Goal: Task Accomplishment & Management: Complete application form

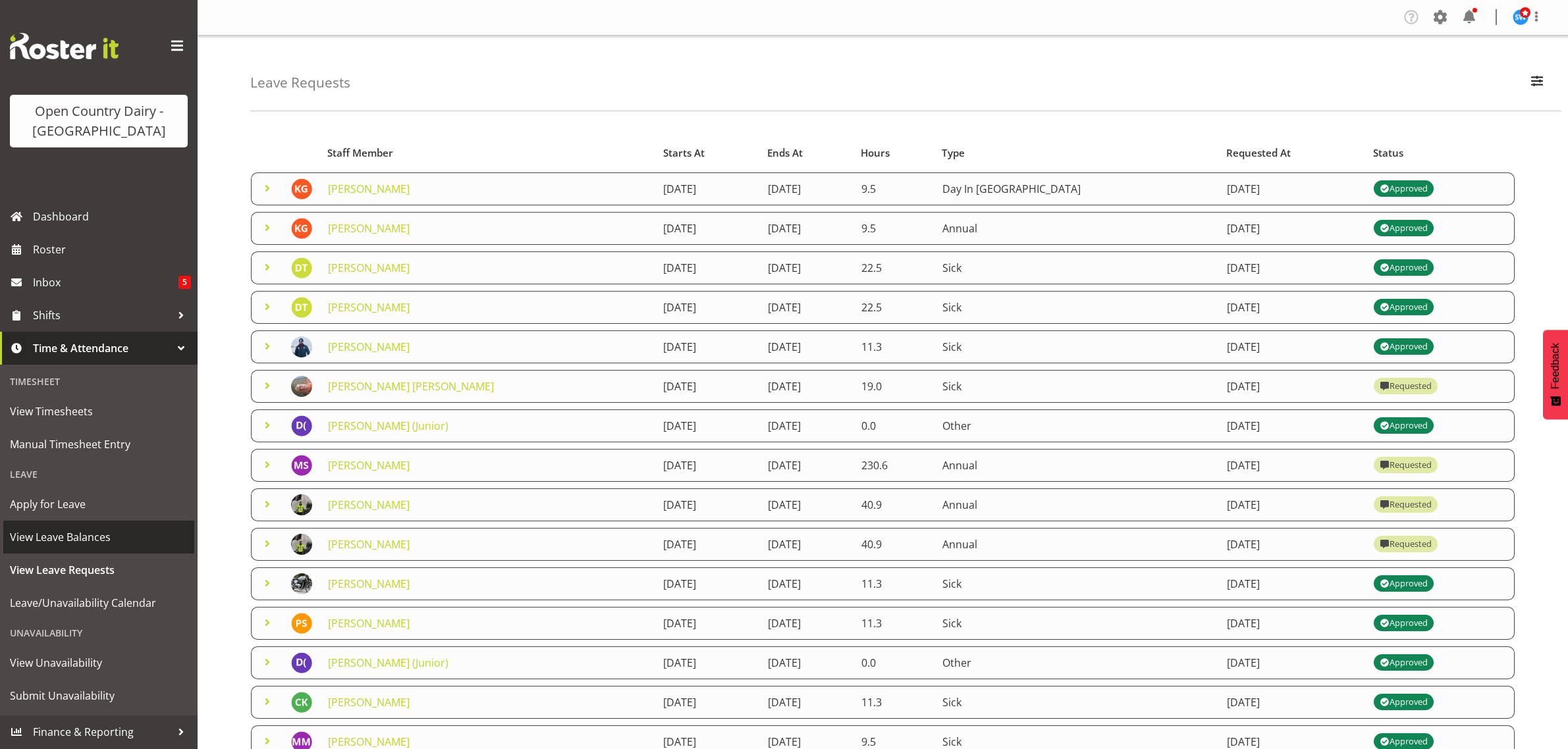
scroll to position [86, 0]
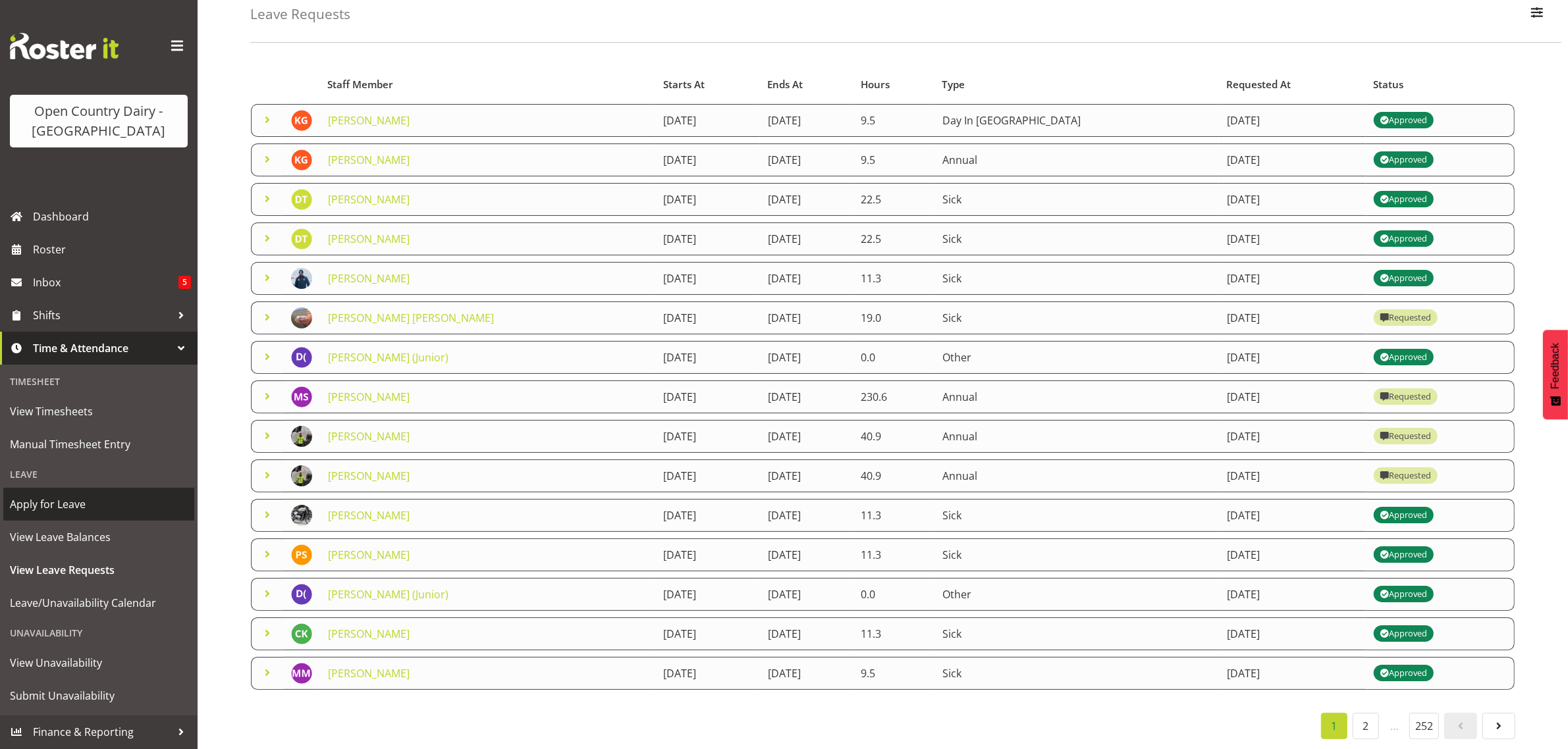
click at [55, 505] on span "Apply for Leave" at bounding box center [98, 504] width 177 height 20
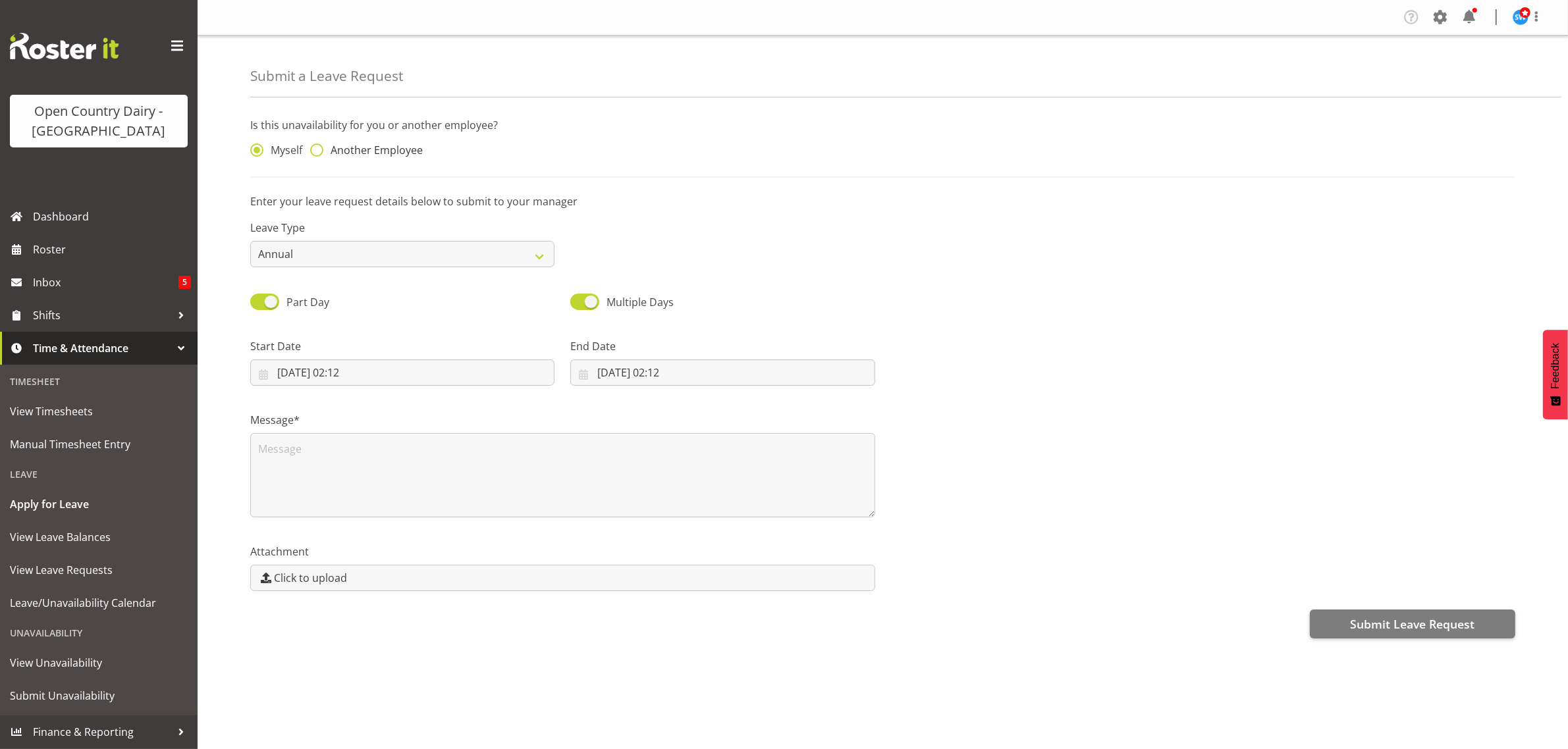
click at [311, 149] on span at bounding box center [317, 150] width 13 height 13
click at [311, 149] on input "Another Employee" at bounding box center [314, 150] width 8 height 8
radio input "true"
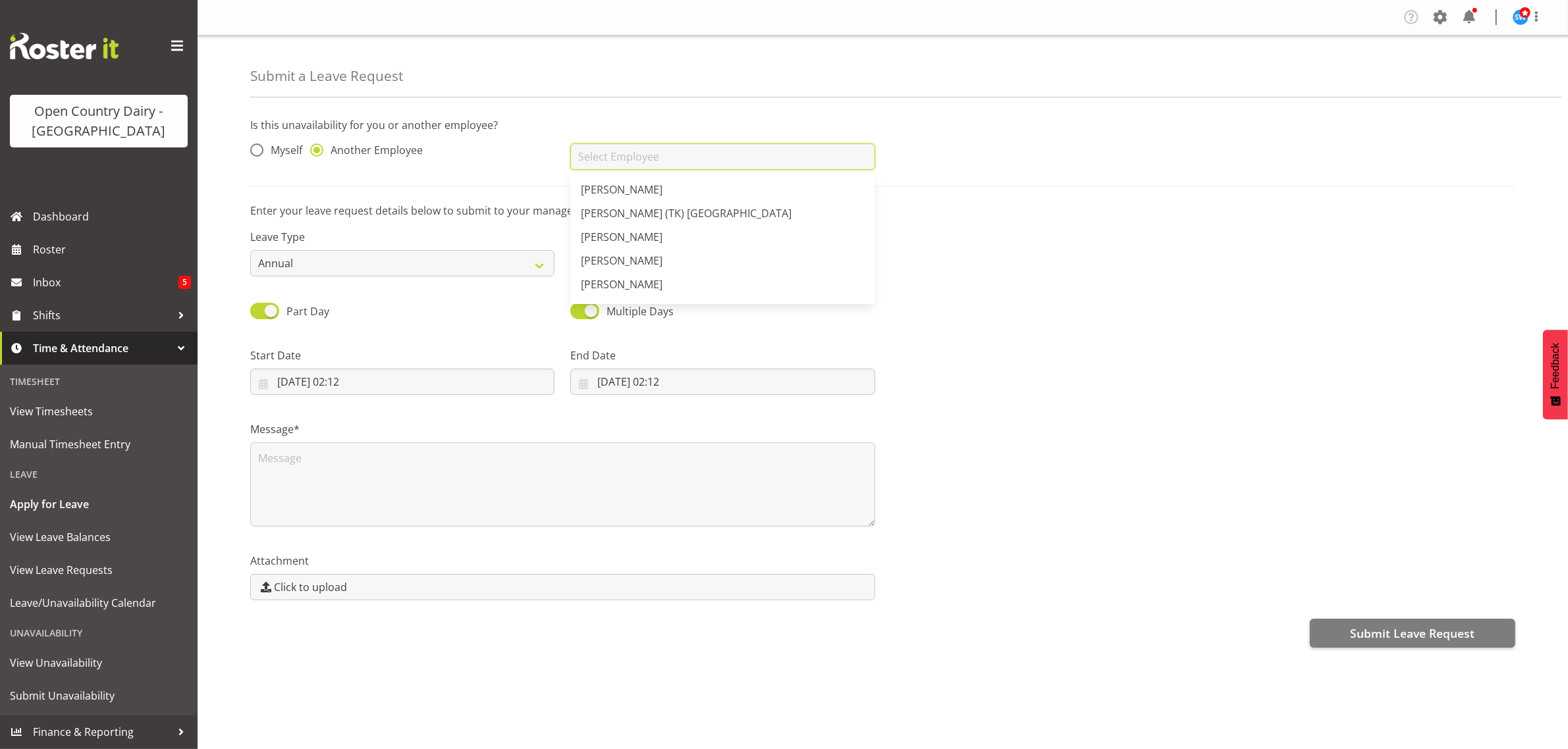
click at [621, 150] on input "text" at bounding box center [722, 157] width 304 height 26
click at [600, 187] on span "Graeme Raupi" at bounding box center [622, 189] width 82 height 14
type input "Graeme Raupi"
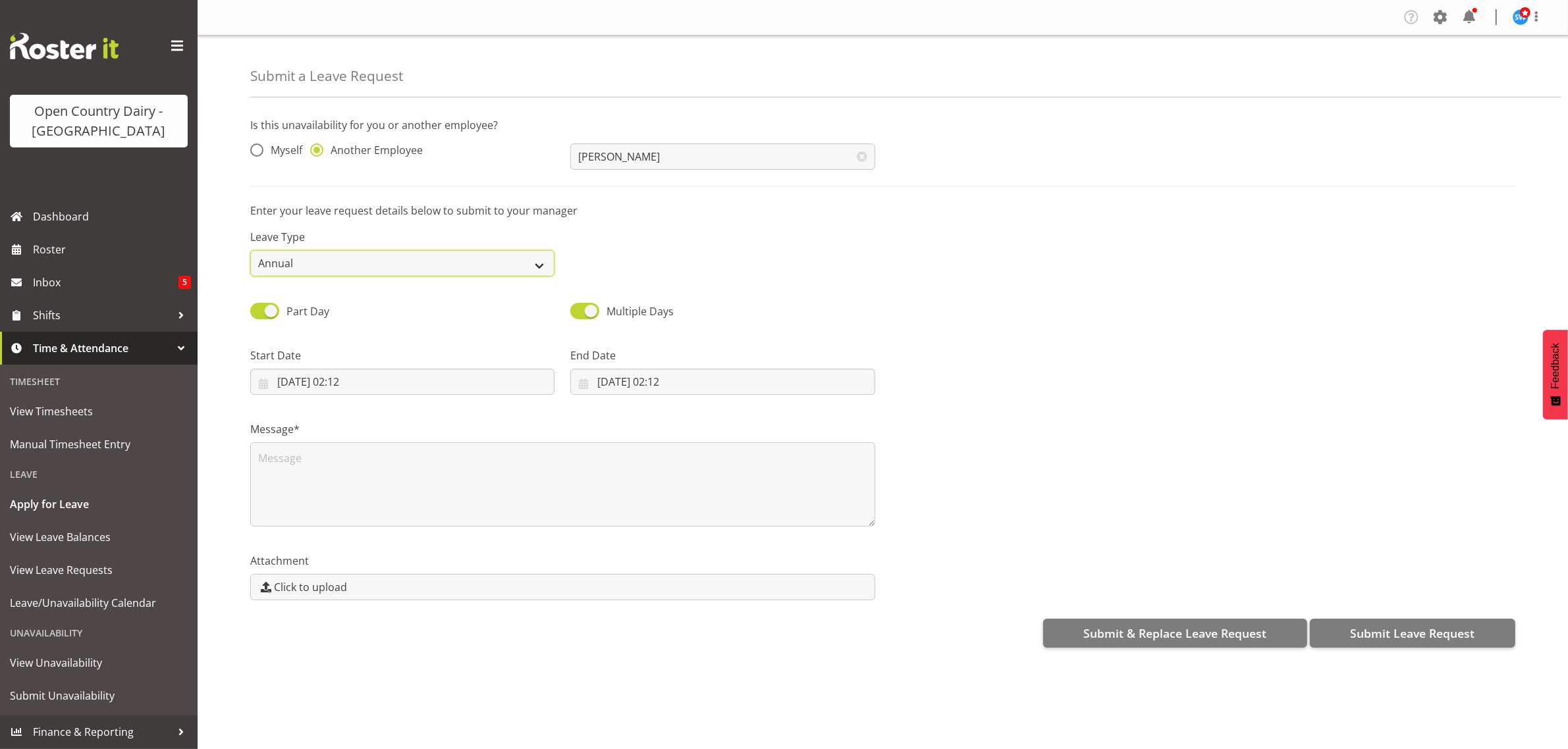
click at [544, 262] on select "Annual Sick Leave Without Pay Bereavement Domestic Violence Parental Jury Servi…" at bounding box center [402, 263] width 304 height 26
select select "Sick"
click at [250, 250] on select "Annual Sick Leave Without Pay Bereavement Domestic Violence Parental Jury Servi…" at bounding box center [402, 263] width 304 height 26
click at [316, 374] on input "23/08/2025, 02:12" at bounding box center [402, 382] width 304 height 26
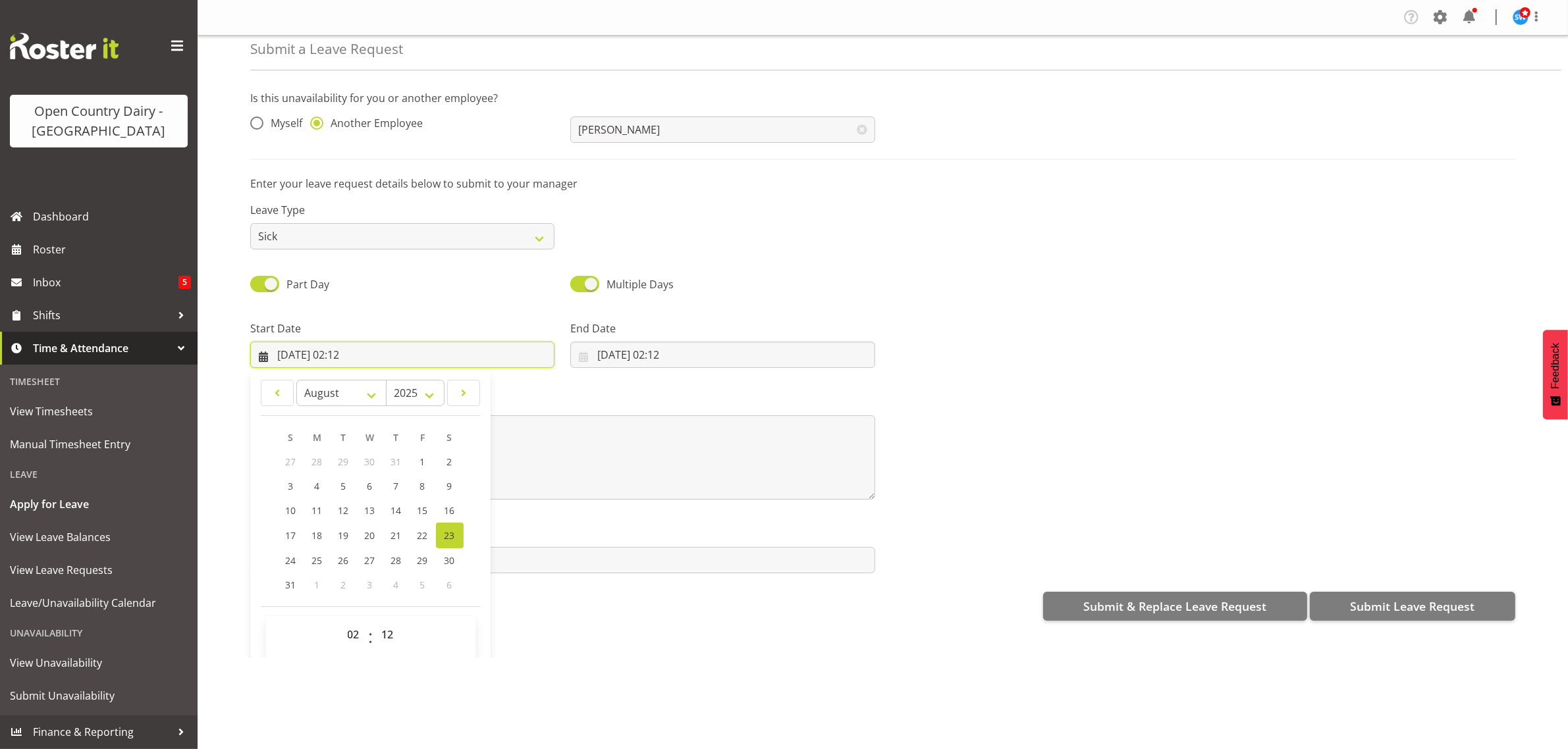
scroll to position [38, 0]
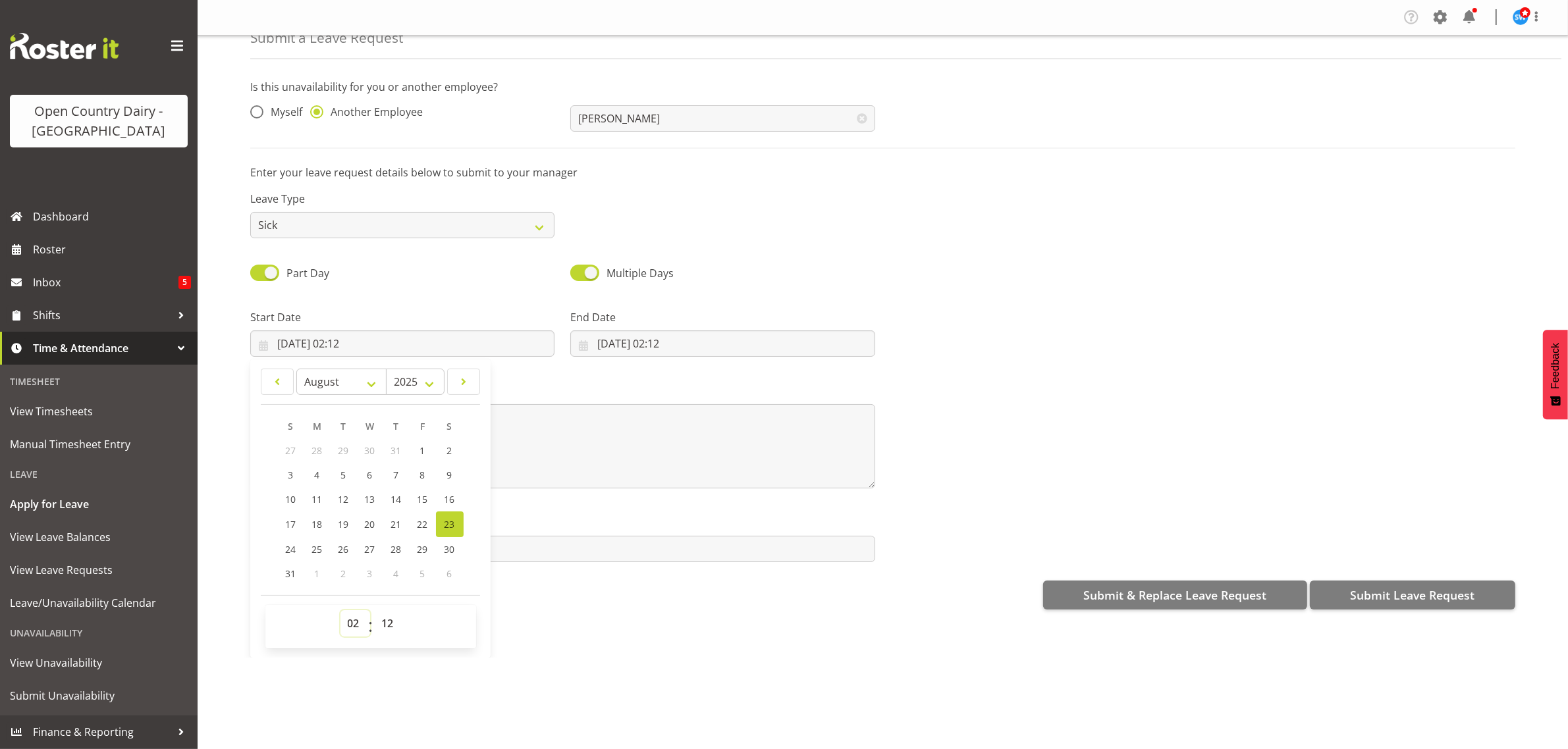
click at [354, 621] on select "00 01 02 03 04 05 06 07 08 09 10 11 12 13 14 15 16 17 18 19 20 21 22 23" at bounding box center [355, 624] width 29 height 26
select select "6"
click at [341, 611] on select "00 01 02 03 04 05 06 07 08 09 10 11 12 13 14 15 16 17 18 19 20 21 22 23" at bounding box center [355, 624] width 29 height 26
type input "23/08/2025, 06:12"
click at [397, 623] on select "00 01 02 03 04 05 06 07 08 09 10 11 12 13 14 15 16 17 18 19 20 21 22 23 24 25 2…" at bounding box center [389, 624] width 29 height 26
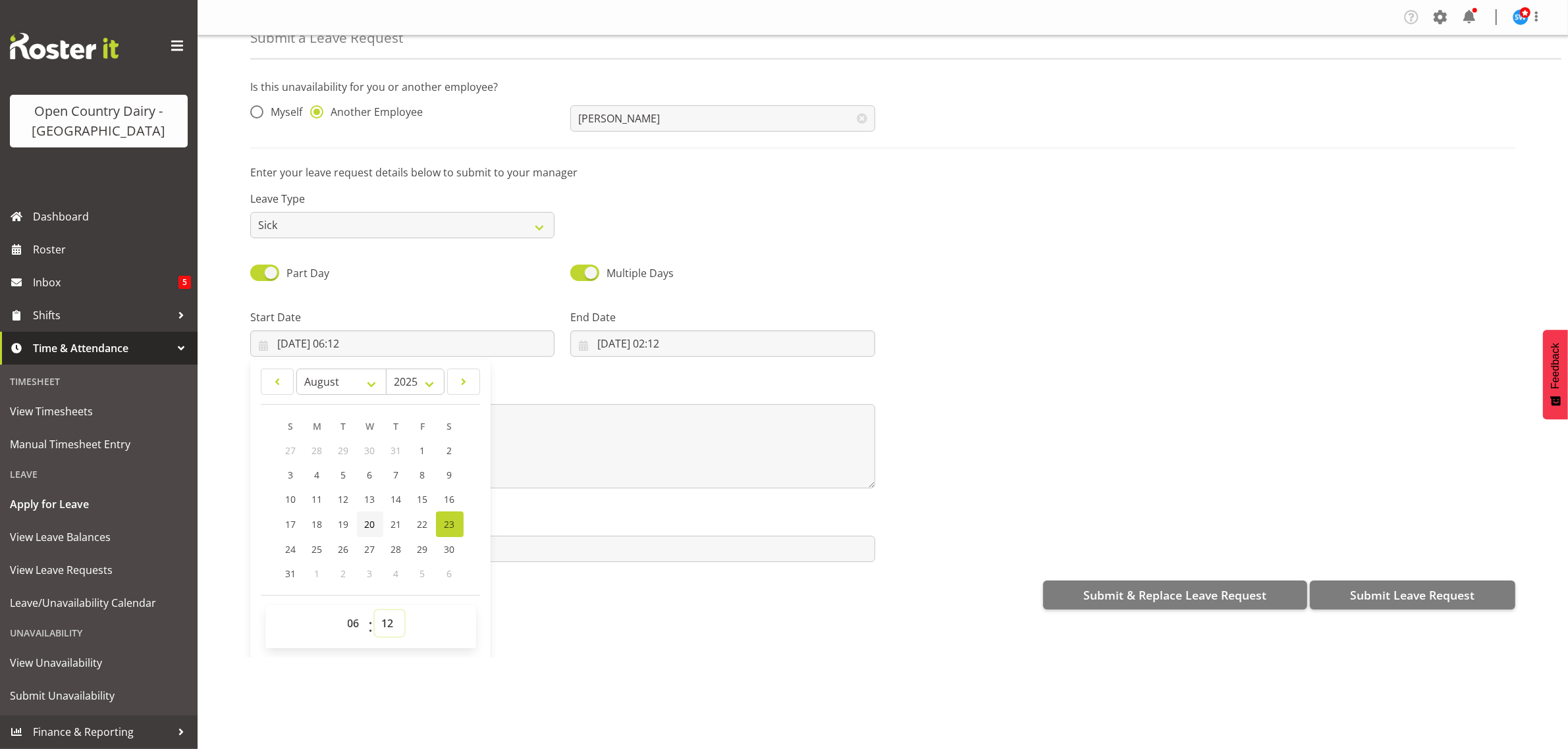
select select "30"
click at [375, 611] on select "00 01 02 03 04 05 06 07 08 09 10 11 12 13 14 15 16 17 18 19 20 21 22 23 24 25 2…" at bounding box center [389, 624] width 29 height 26
type input "23/08/2025, 06:30"
click at [555, 600] on div "Submit & Replace Leave Request Submit Leave Request" at bounding box center [882, 594] width 1265 height 32
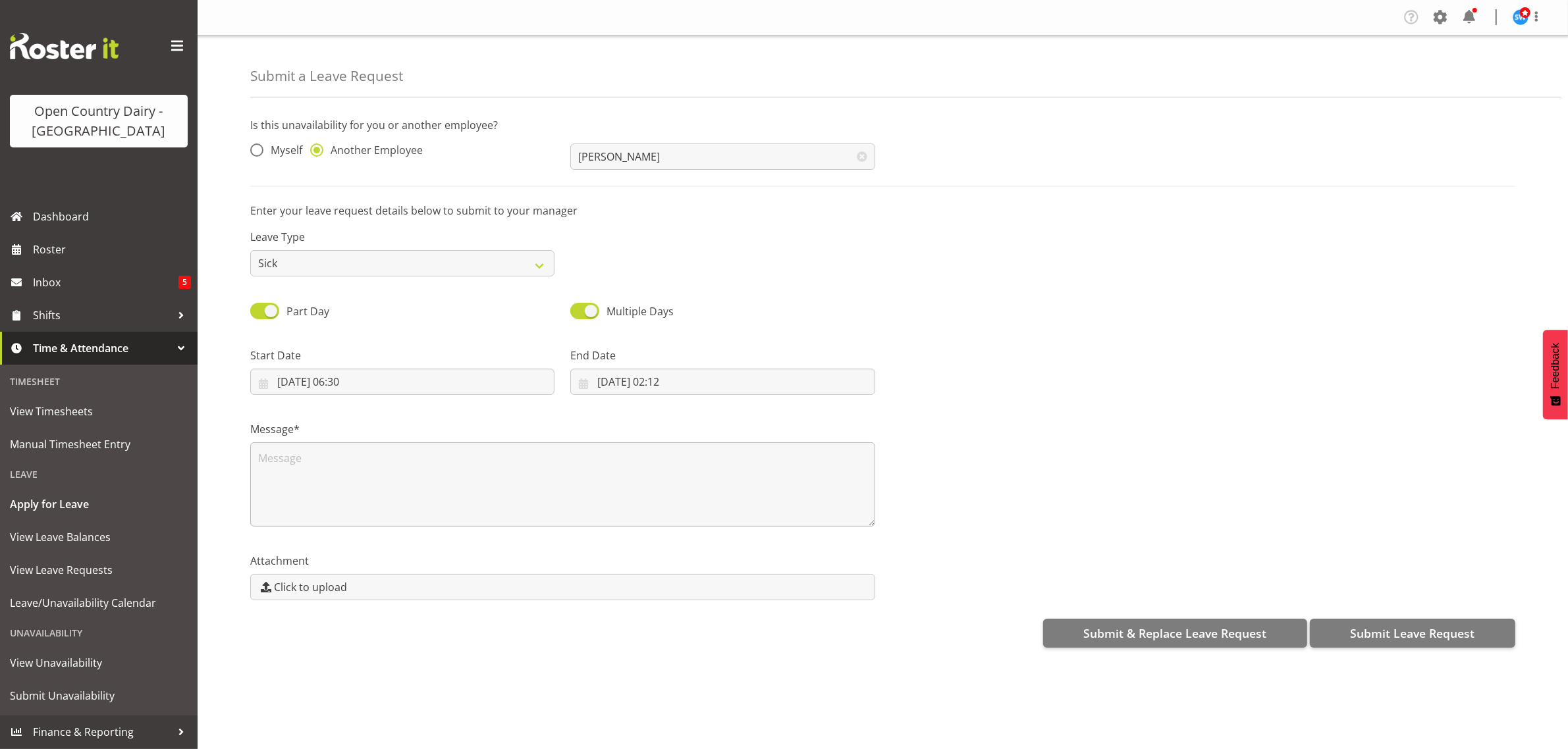
scroll to position [0, 0]
click at [634, 374] on input "23/08/2025, 02:12" at bounding box center [722, 382] width 304 height 26
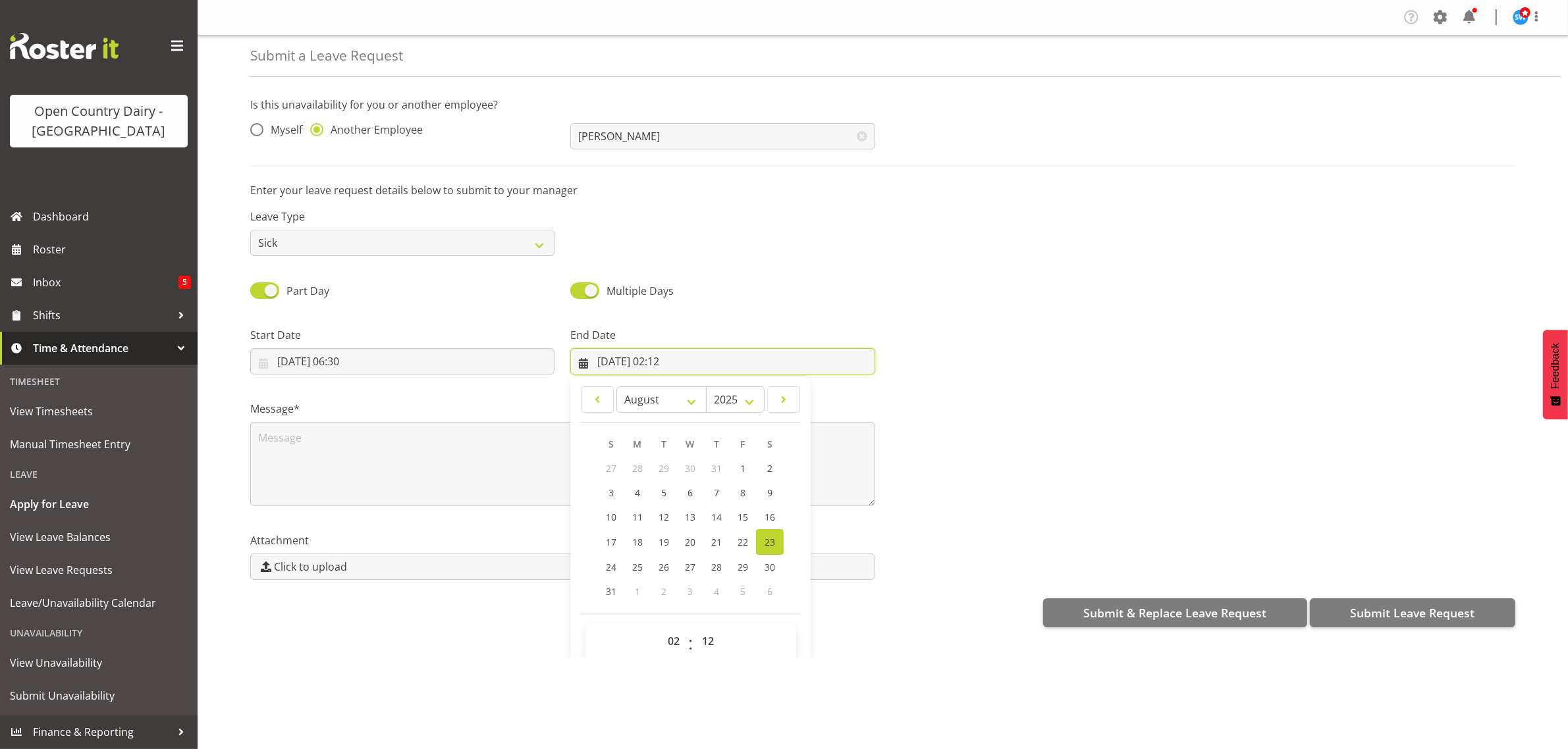
scroll to position [38, 0]
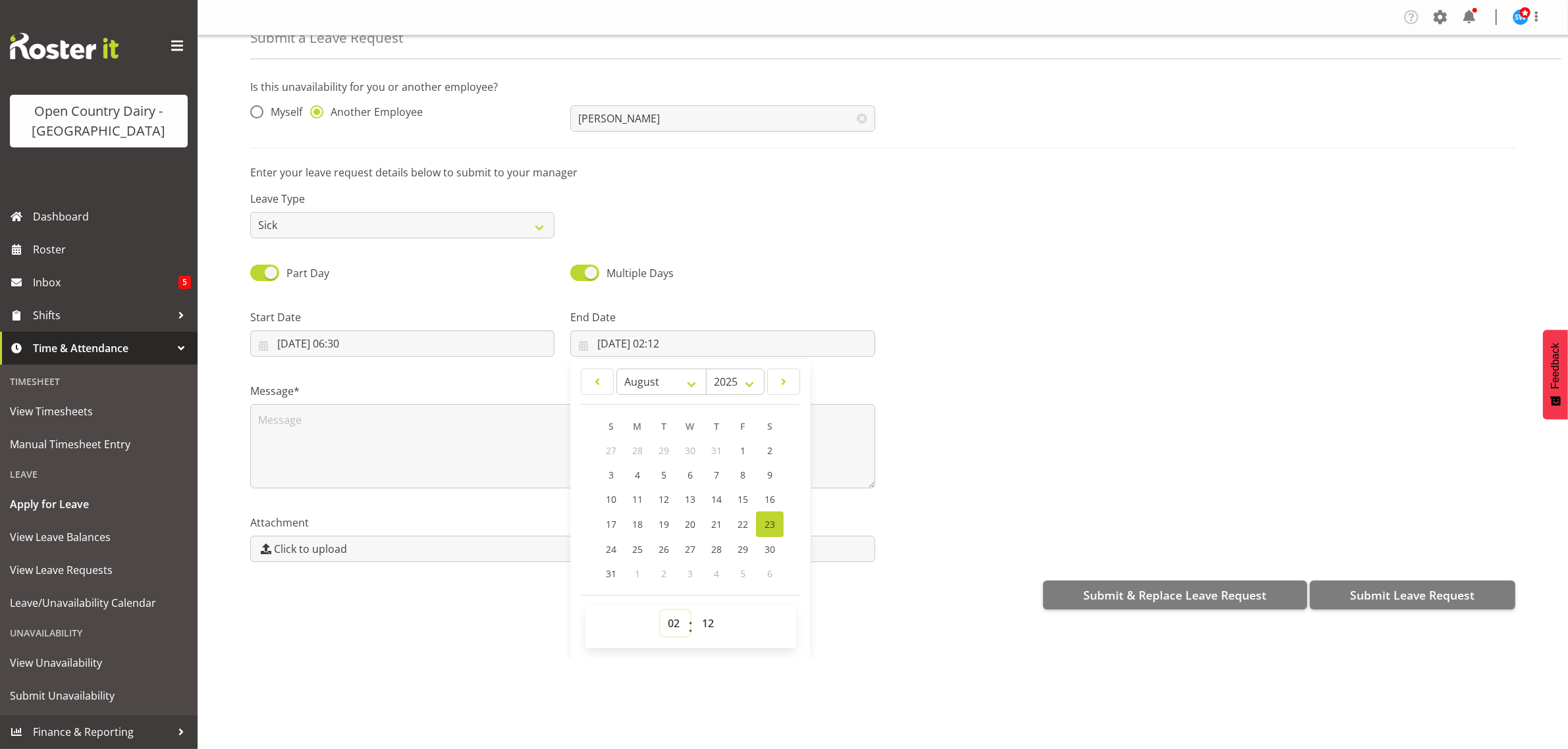
click at [676, 623] on select "00 01 02 03 04 05 06 07 08 09 10 11 12 13 14 15 16 17 18 19 20 21 22 23" at bounding box center [675, 624] width 29 height 26
select select "4"
click at [660, 611] on select "00 01 02 03 04 05 06 07 08 09 10 11 12 13 14 15 16 17 18 19 20 21 22 23" at bounding box center [675, 624] width 29 height 26
type input "23/08/2025, 04:12"
click at [703, 620] on select "00 01 02 03 04 05 06 07 08 09 10 11 12 13 14 15 16 17 18 19 20 21 22 23 24 25 2…" at bounding box center [709, 624] width 29 height 26
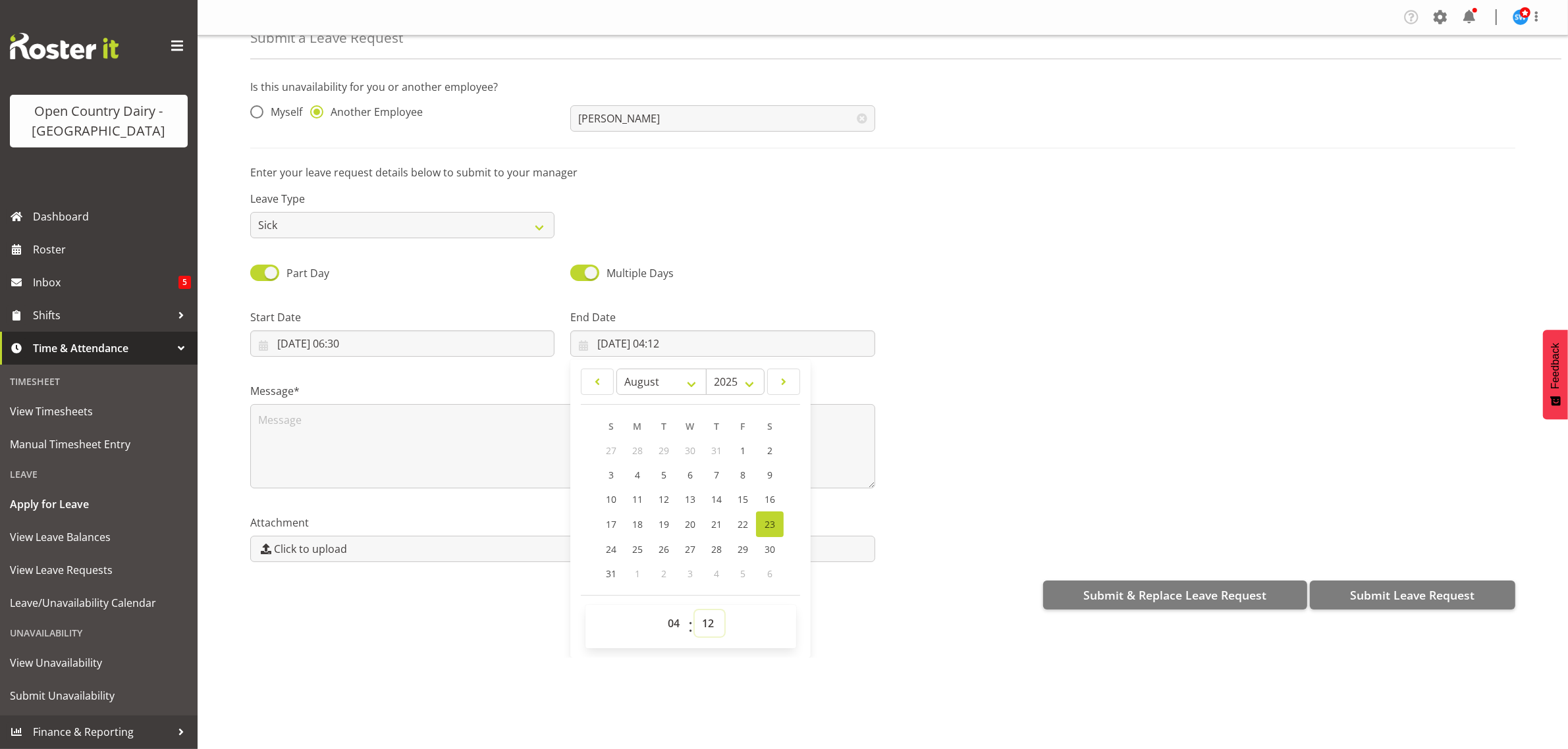
select select "0"
click at [694, 611] on select "00 01 02 03 04 05 06 07 08 09 10 11 12 13 14 15 16 17 18 19 20 21 22 23 24 25 2…" at bounding box center [709, 624] width 29 height 26
type input "23/08/2025, 04:00"
click at [887, 603] on div "Submit & Replace Leave Request Submit Leave Request" at bounding box center [882, 594] width 1265 height 32
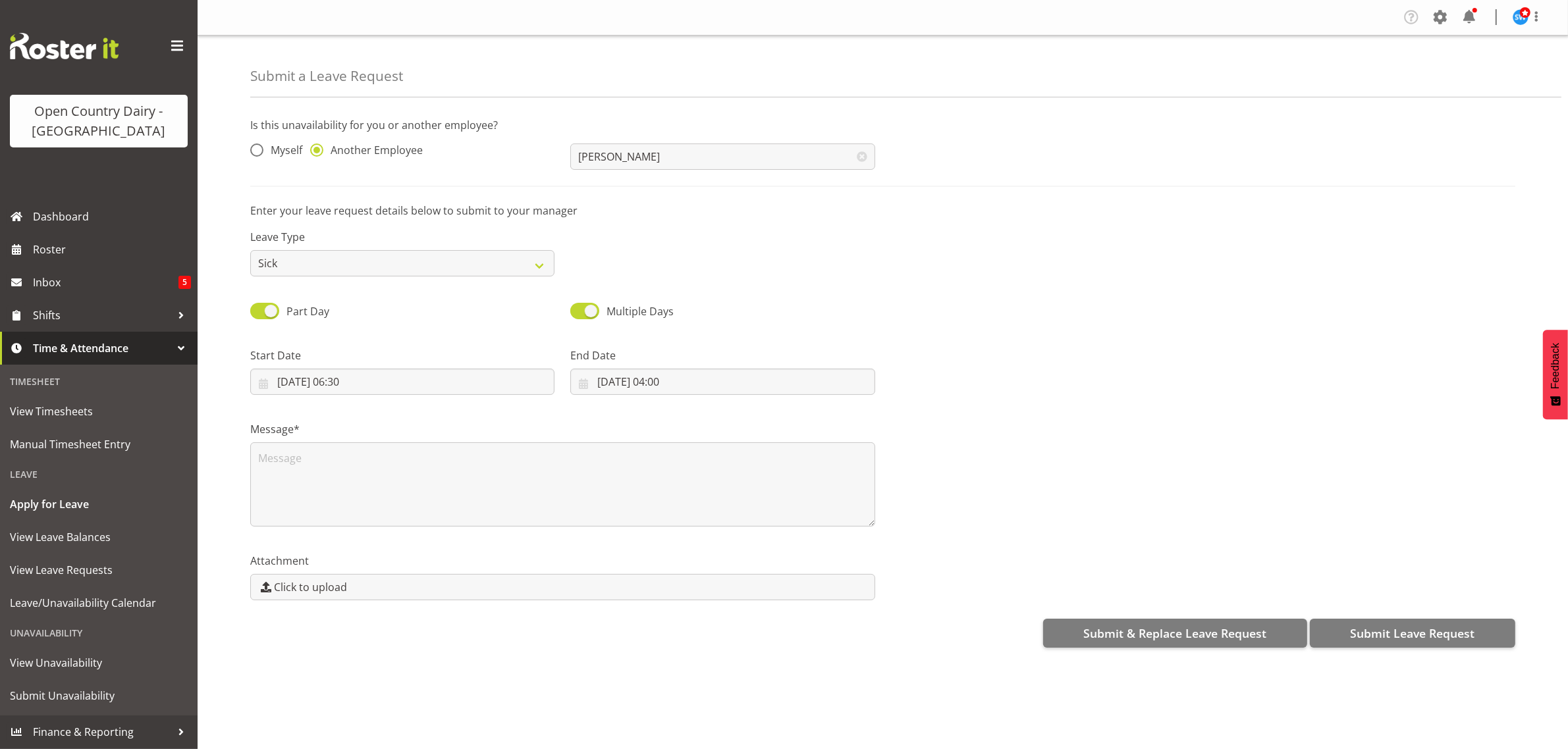
scroll to position [0, 0]
click at [267, 468] on textarea at bounding box center [562, 484] width 625 height 84
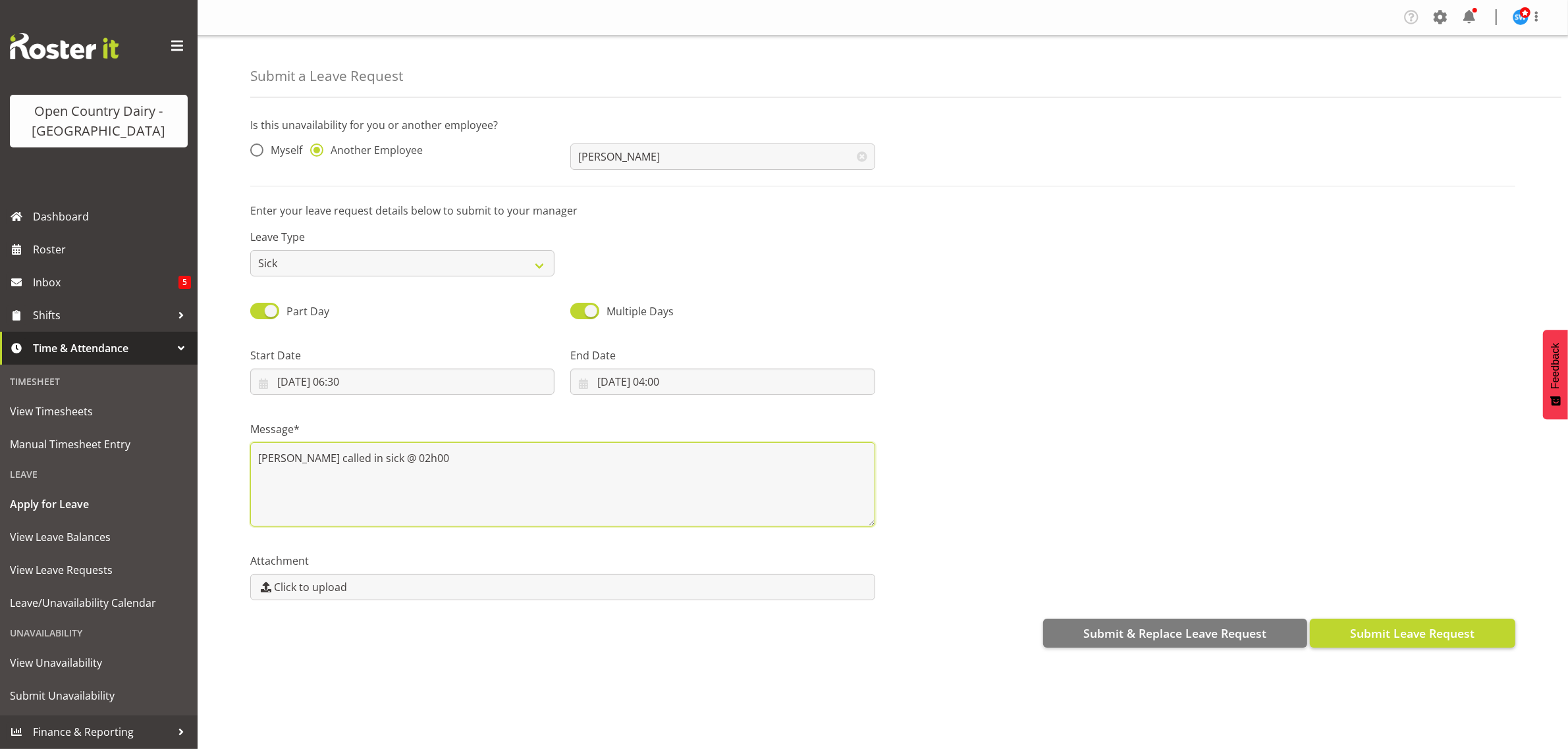
type textarea "Graeme called in sick @ 02h00"
click at [1376, 634] on span "Submit Leave Request" at bounding box center [1412, 633] width 125 height 17
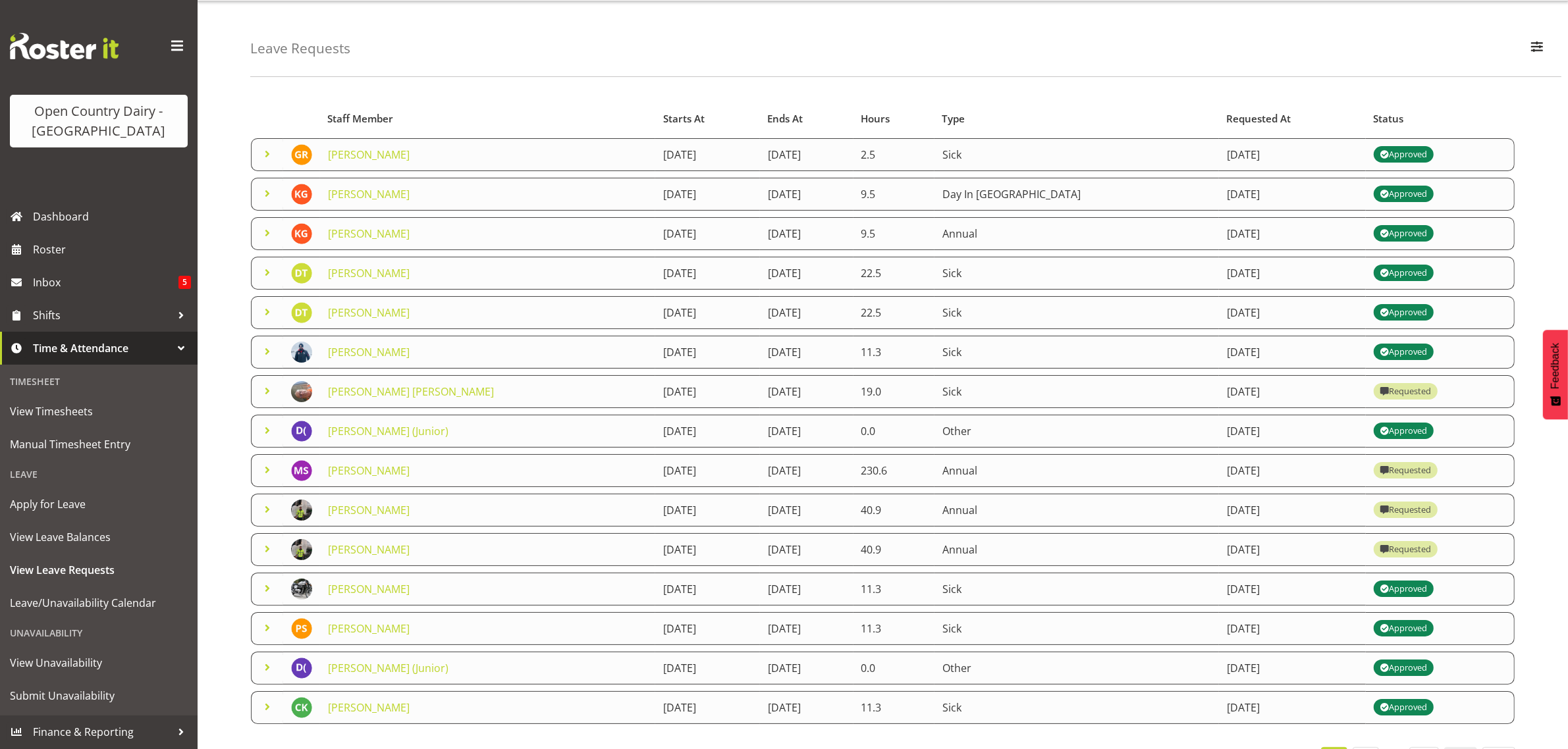
scroll to position [86, 0]
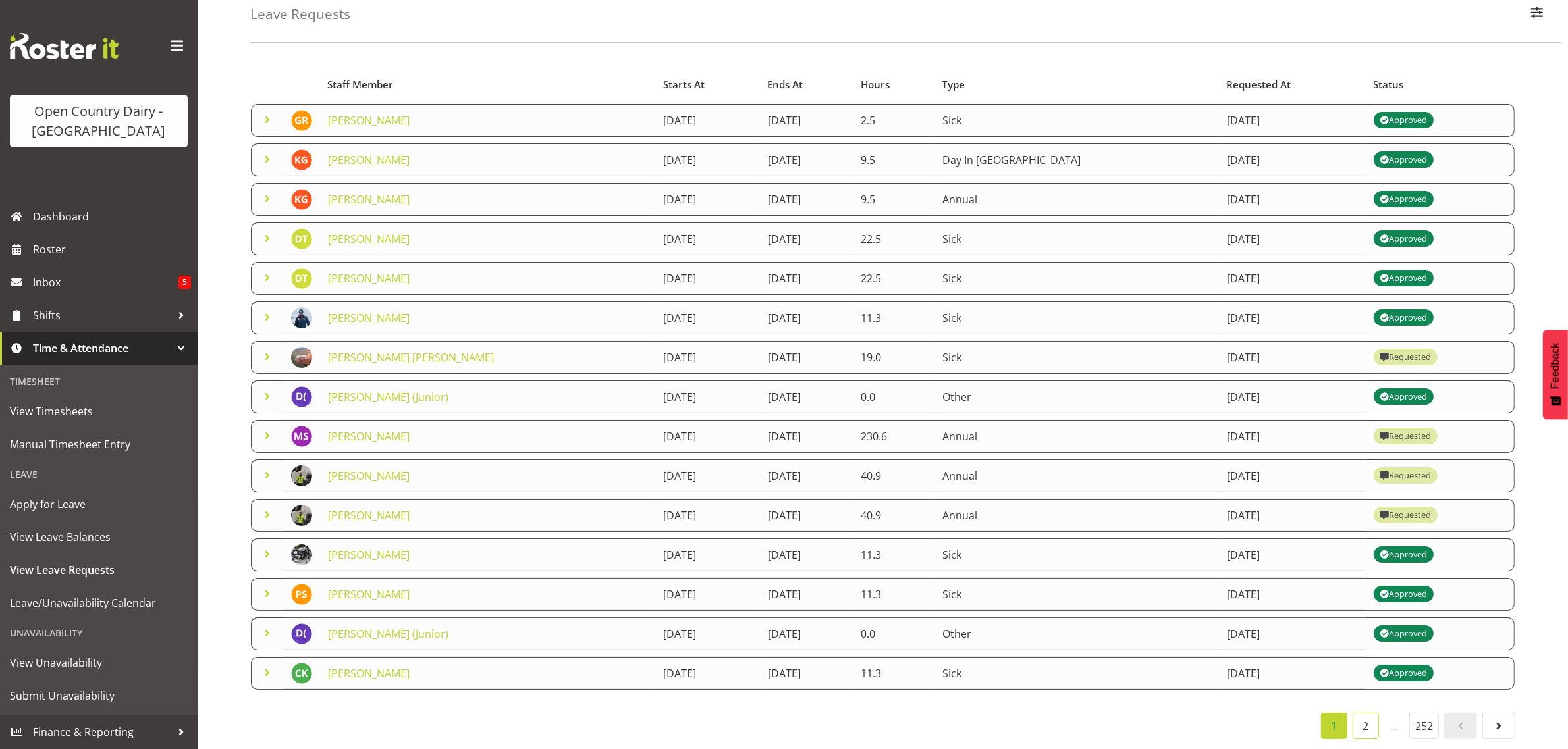
click at [1365, 716] on link "2" at bounding box center [1366, 726] width 26 height 26
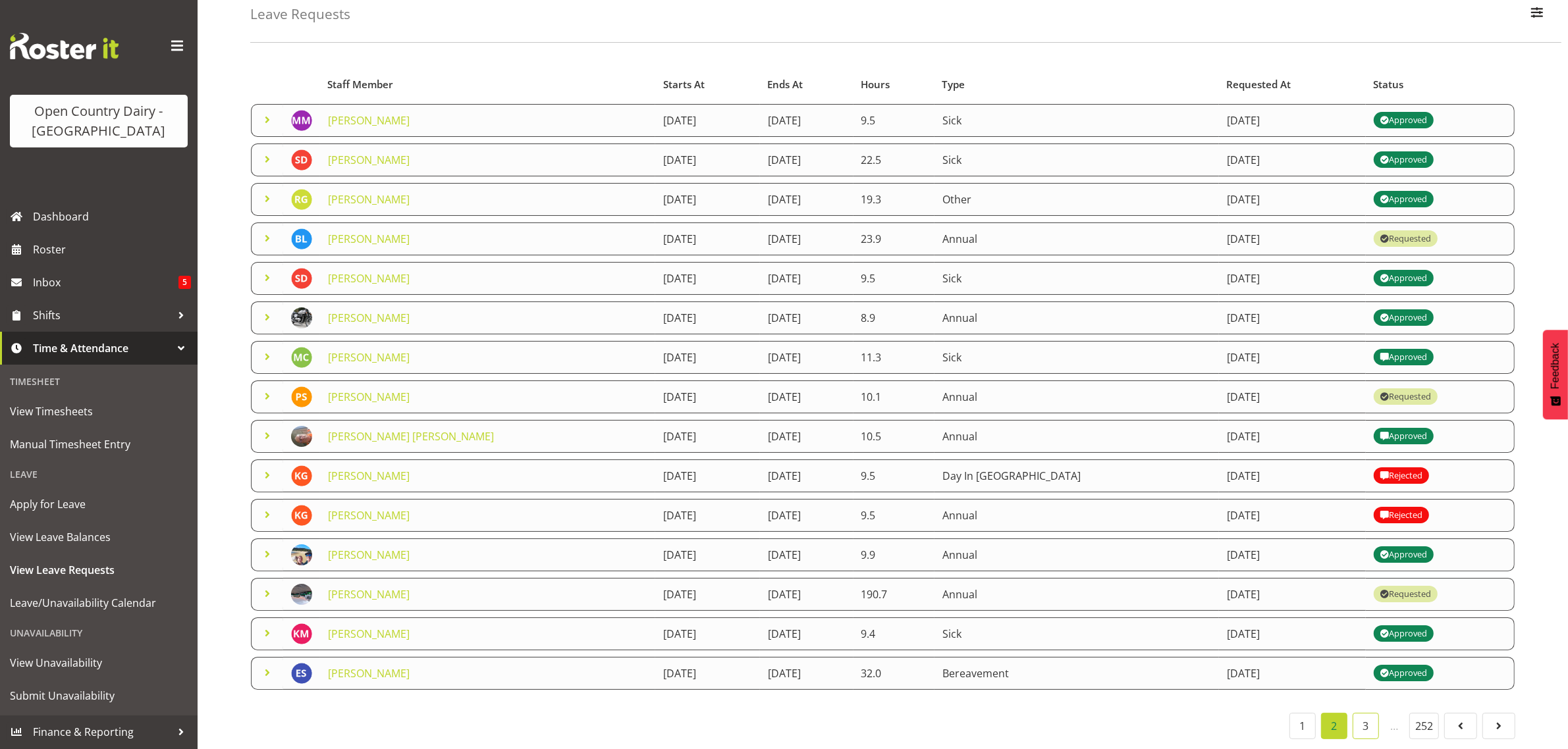
click at [1359, 715] on link "3" at bounding box center [1366, 726] width 26 height 26
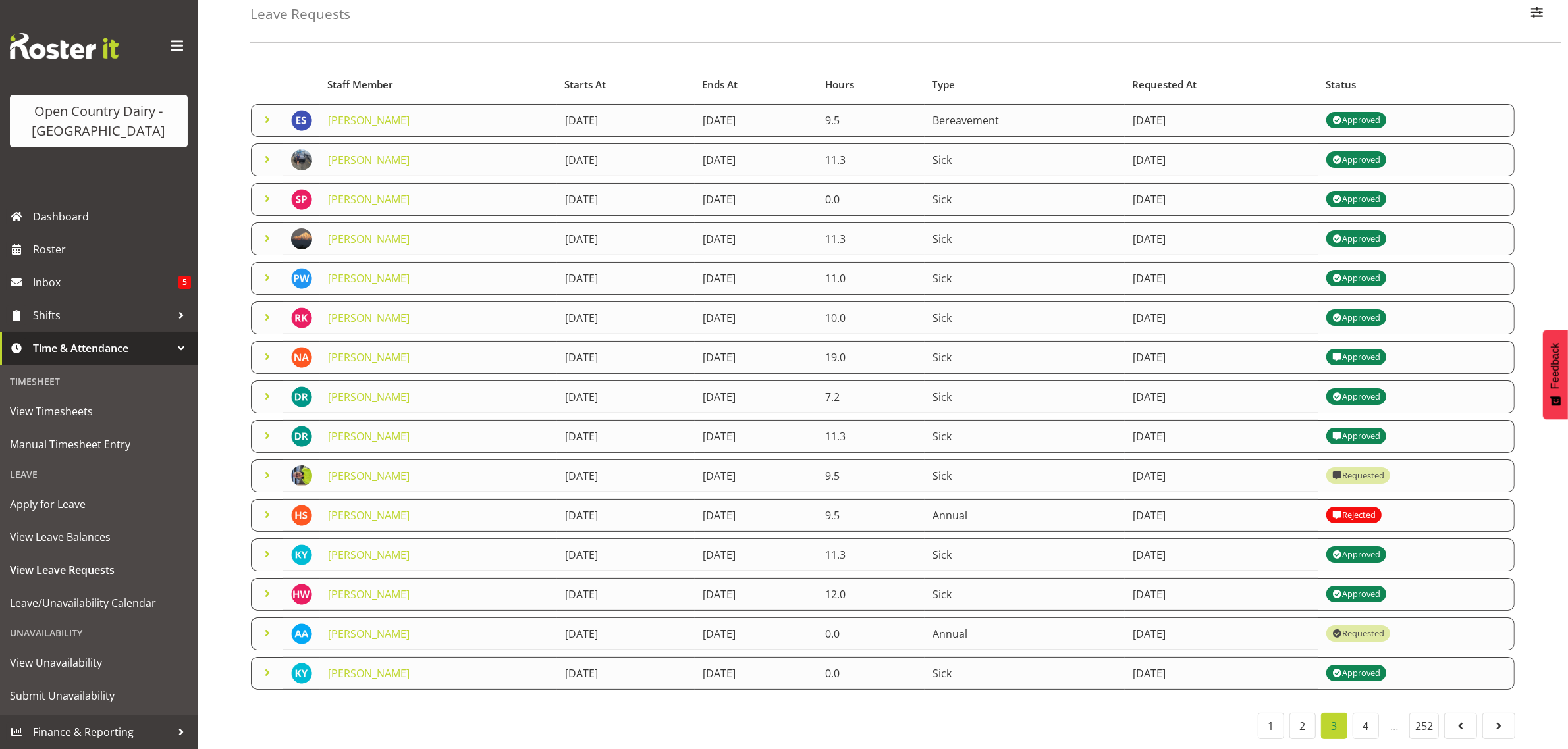
drag, startPoint x: 986, startPoint y: 32, endPoint x: 996, endPoint y: 28, distance: 10.8
click at [988, 32] on div "Leave Requests Search Search for a particular employee Status All Approved Requ…" at bounding box center [882, 358] width 1370 height 782
click at [1272, 718] on link "1" at bounding box center [1271, 726] width 26 height 26
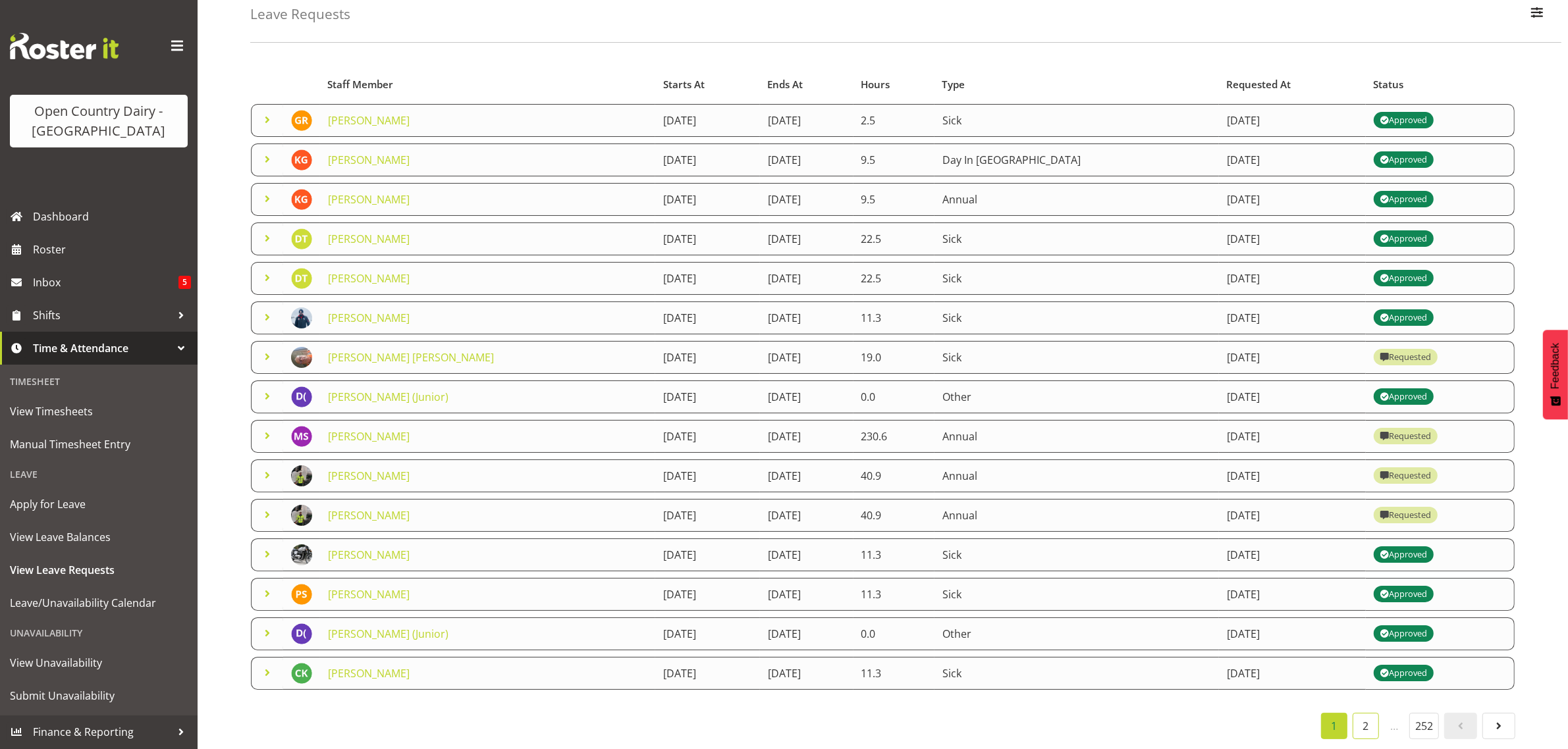
click at [1363, 713] on link "2" at bounding box center [1366, 726] width 26 height 26
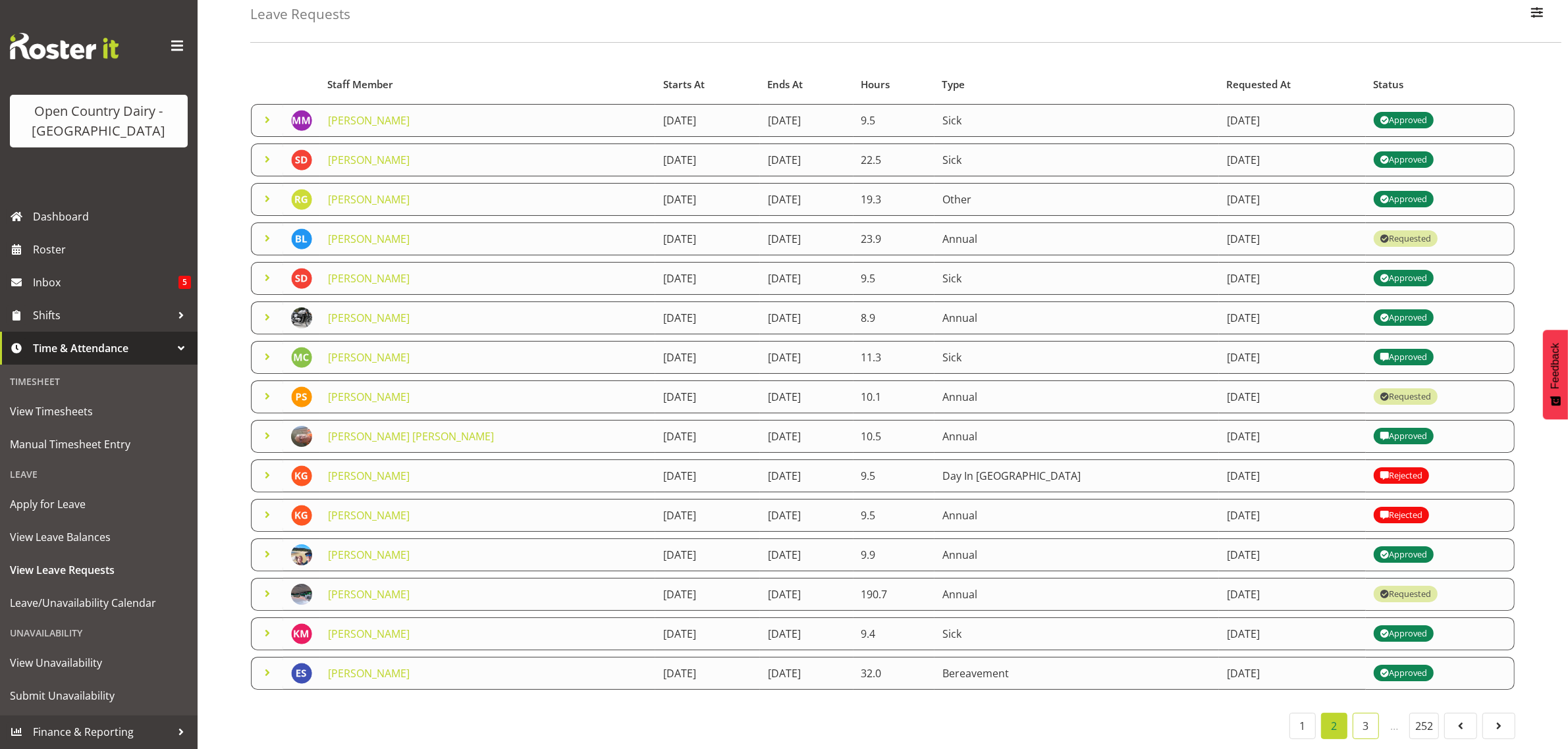
click at [1368, 714] on link "3" at bounding box center [1366, 726] width 26 height 26
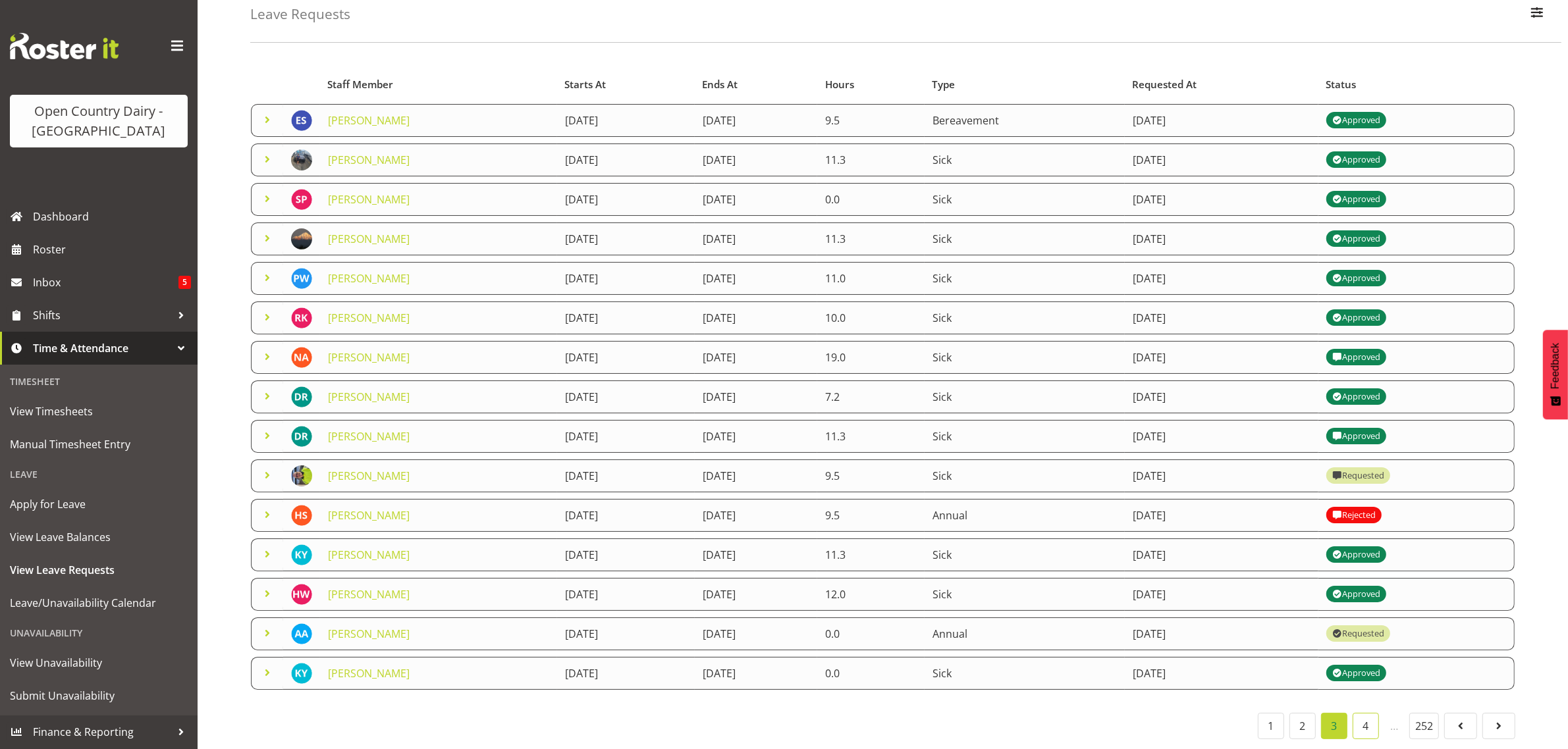
click at [1363, 713] on link "4" at bounding box center [1366, 726] width 26 height 26
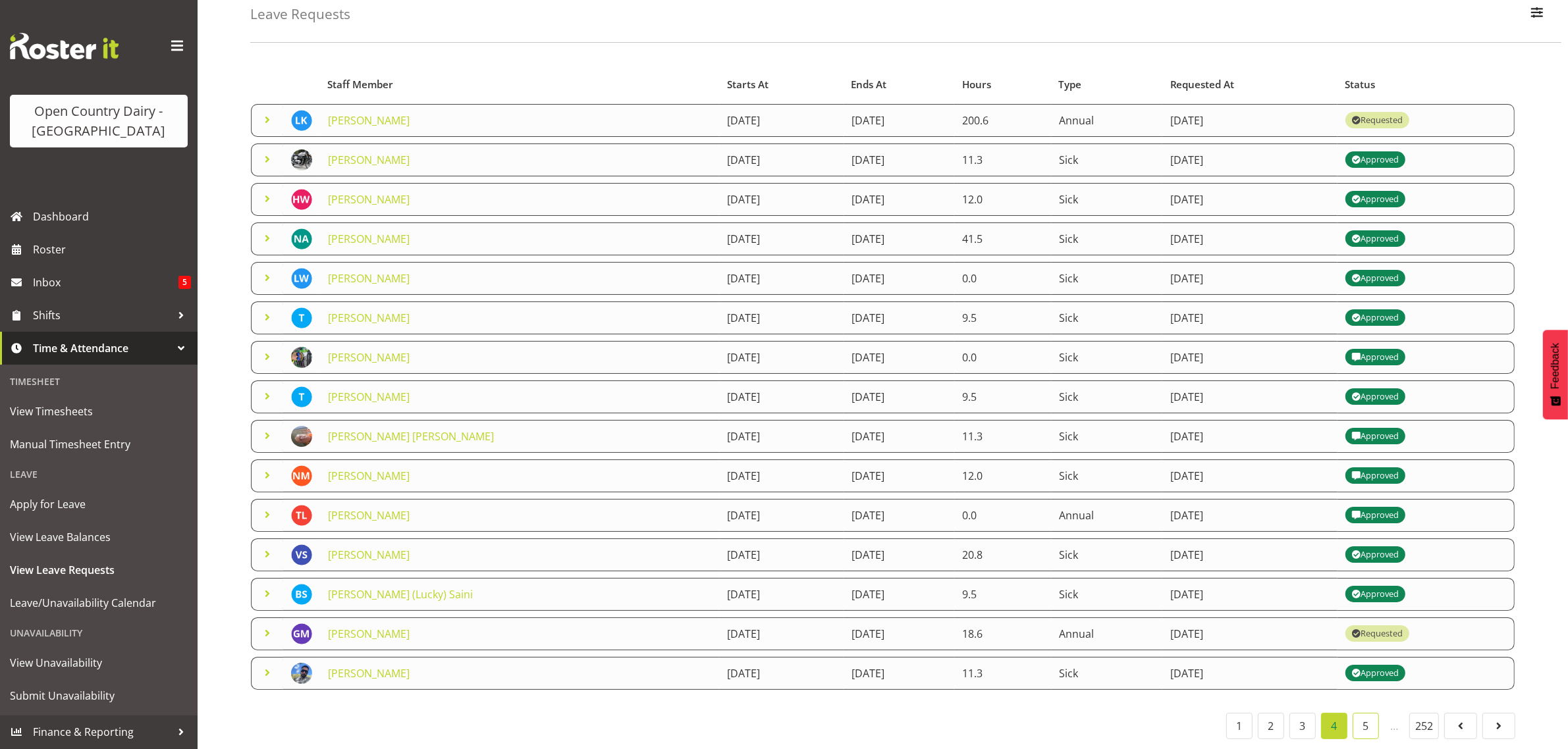
click at [1358, 713] on link "5" at bounding box center [1366, 726] width 26 height 26
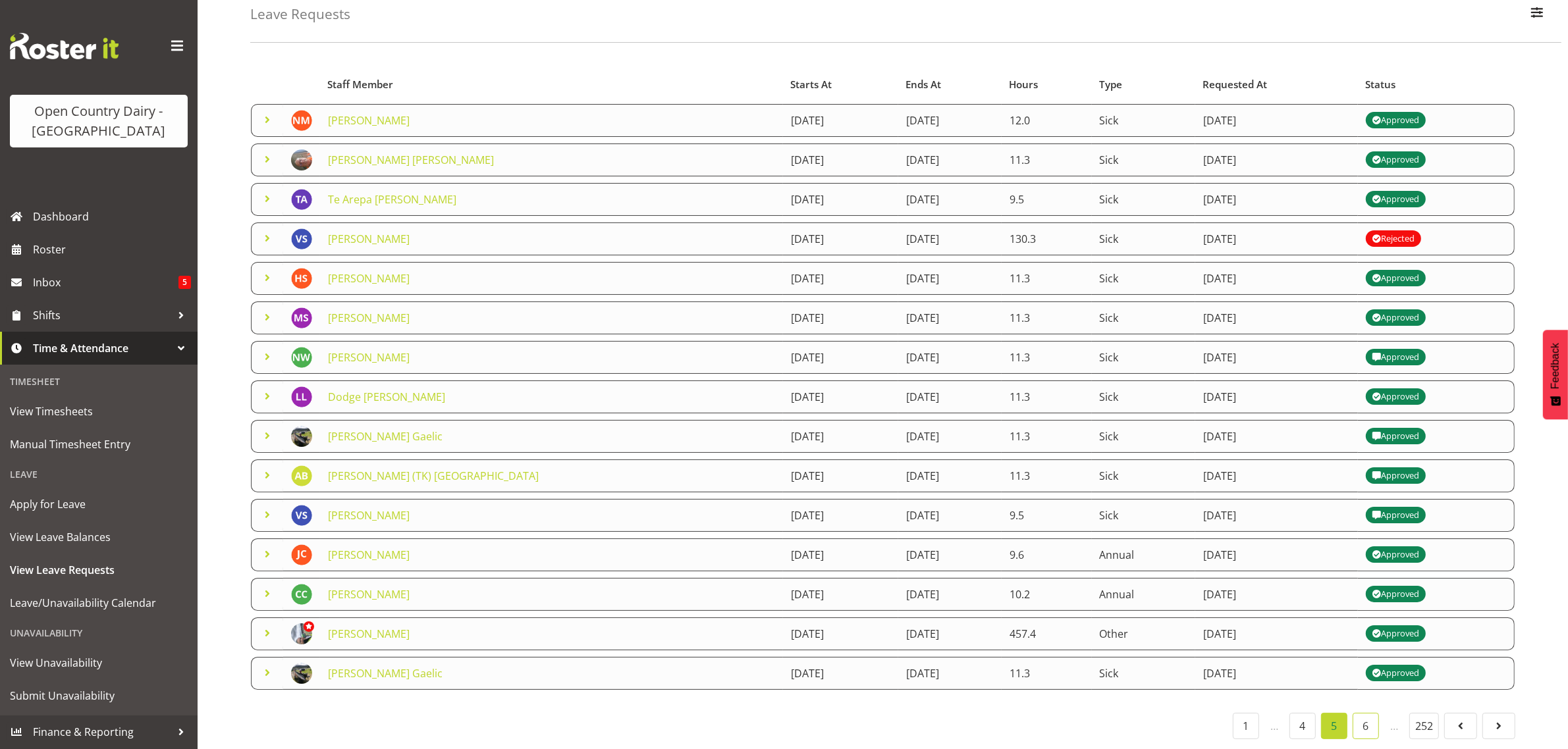
click at [1358, 713] on link "6" at bounding box center [1366, 726] width 26 height 26
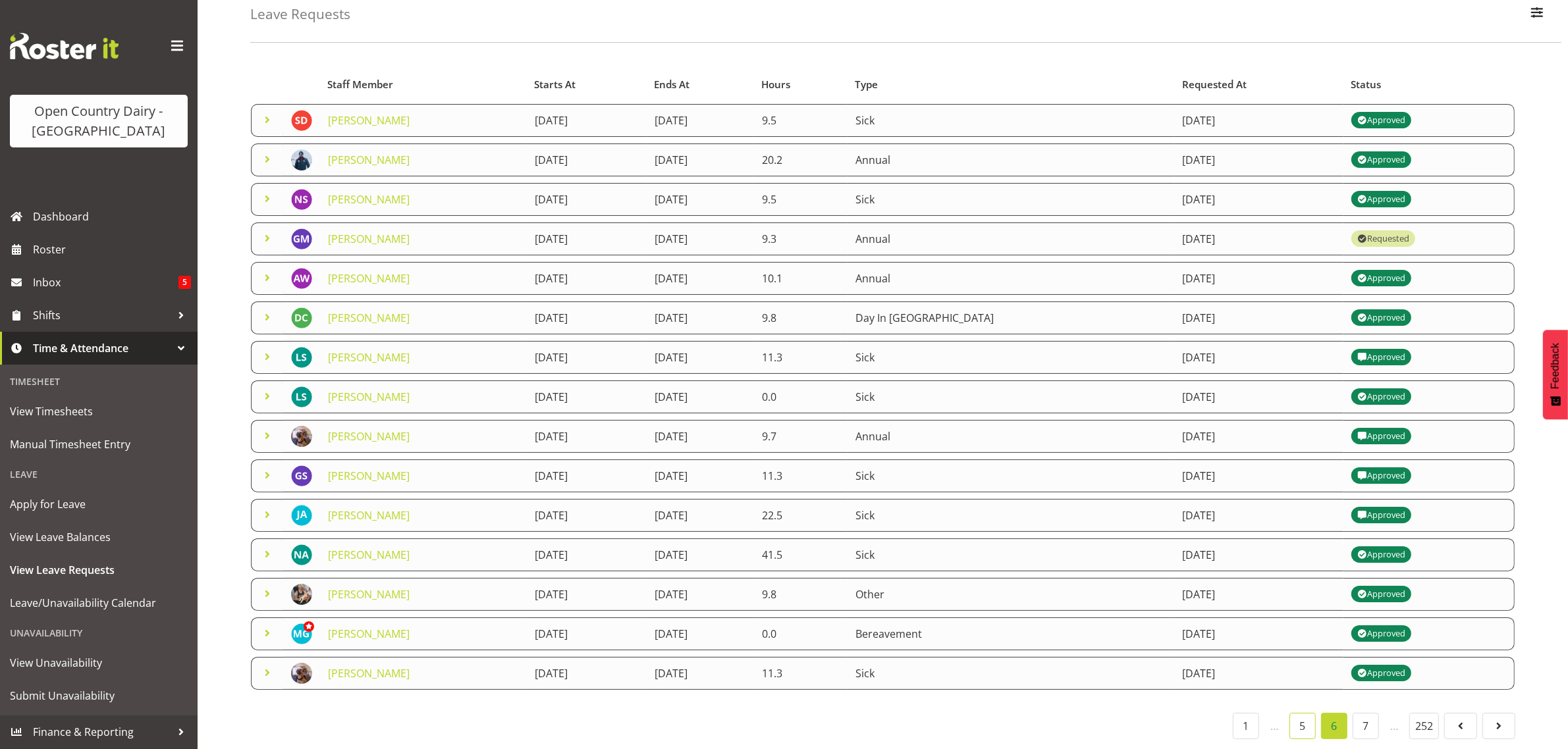
click at [1302, 719] on link "5" at bounding box center [1303, 726] width 26 height 26
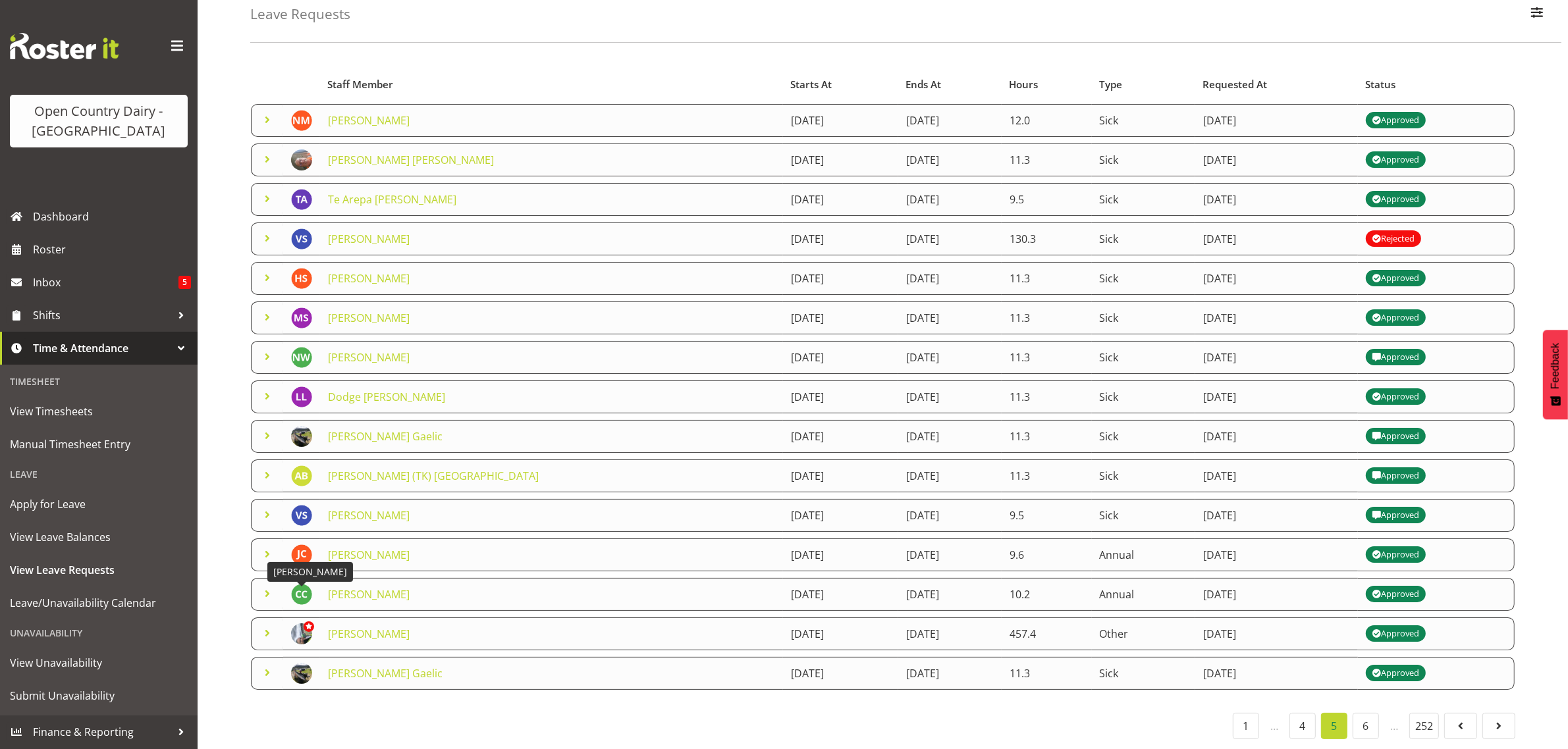
click at [302, 584] on img at bounding box center [301, 594] width 21 height 21
click at [267, 586] on span at bounding box center [267, 593] width 16 height 16
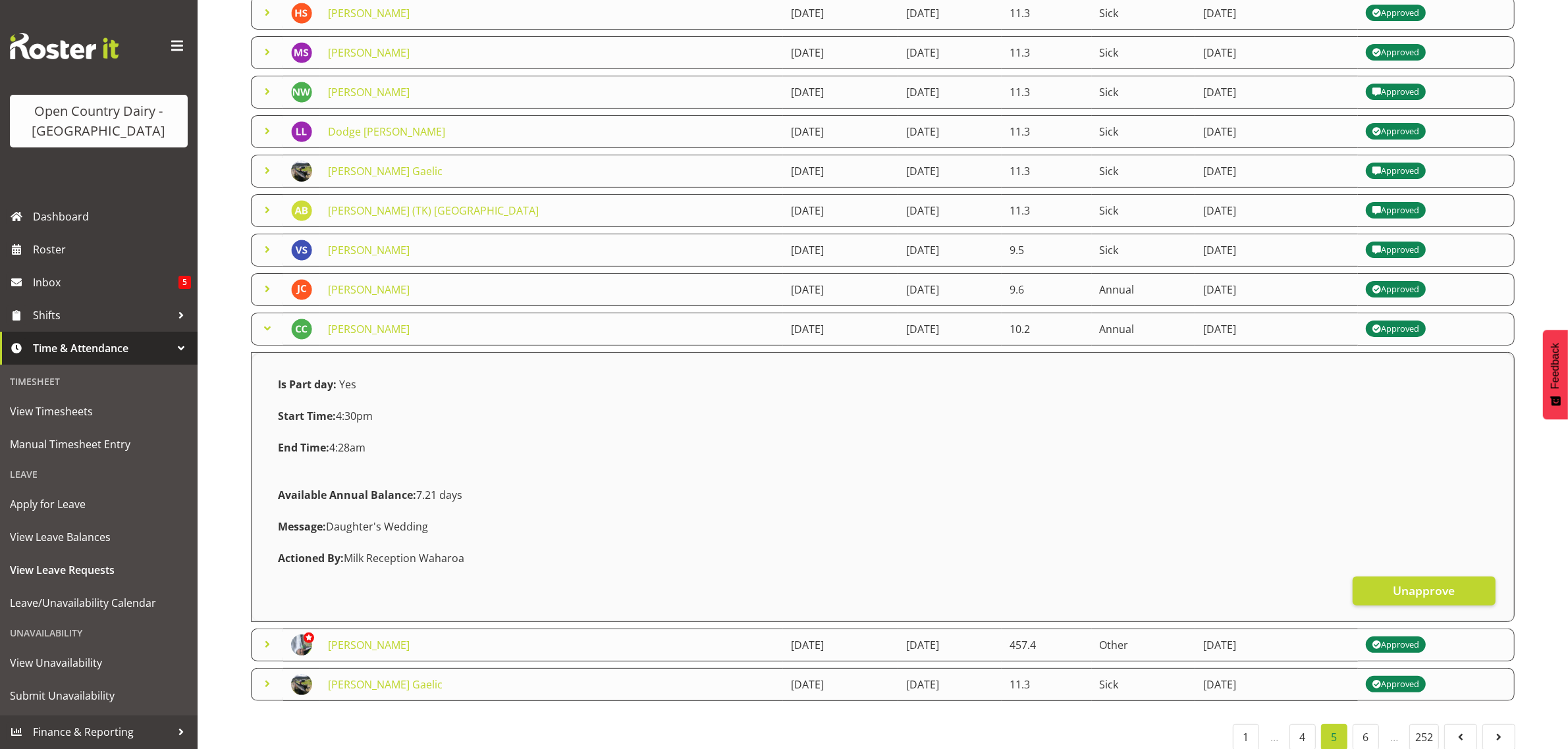
scroll to position [362, 0]
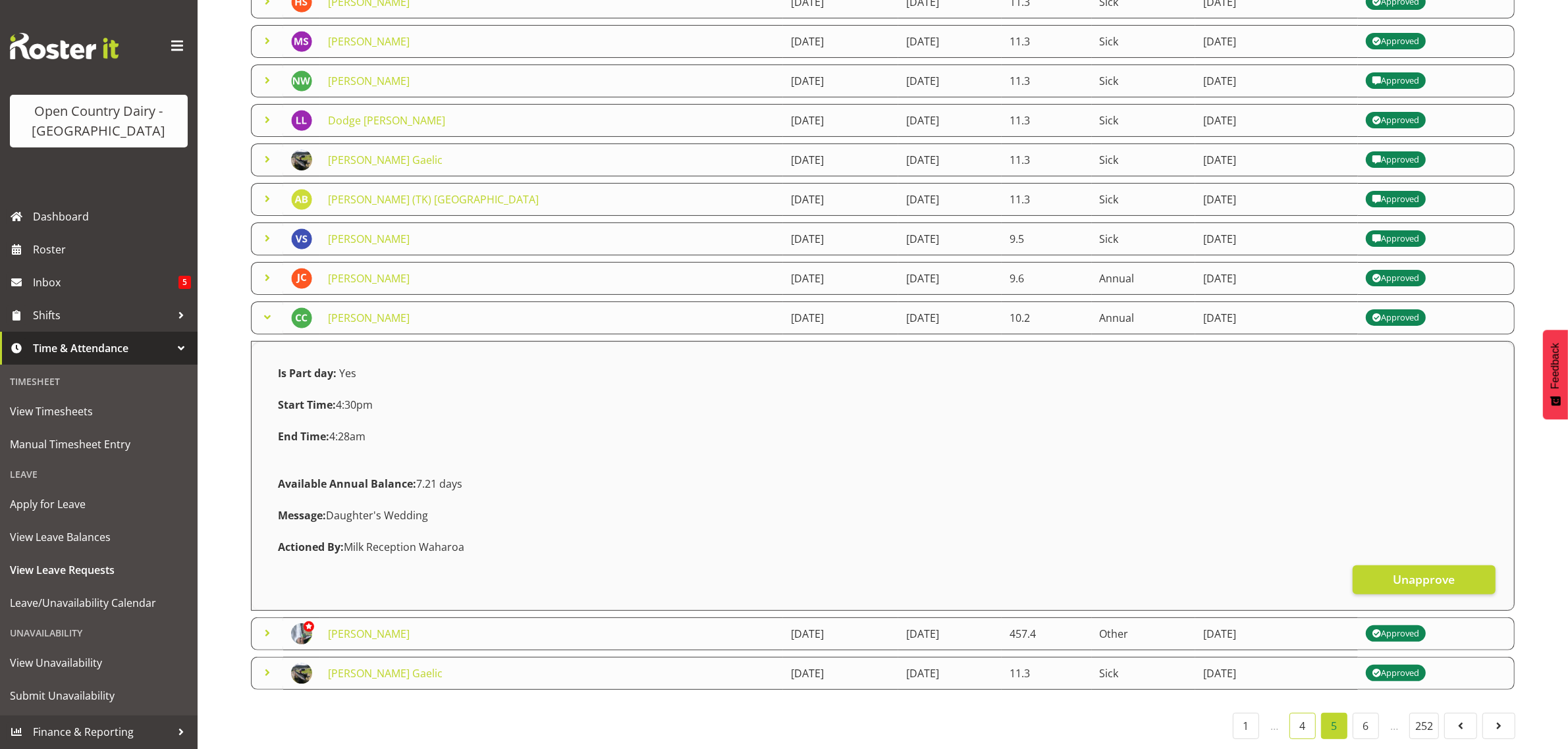
click at [1298, 713] on link "4" at bounding box center [1303, 726] width 26 height 26
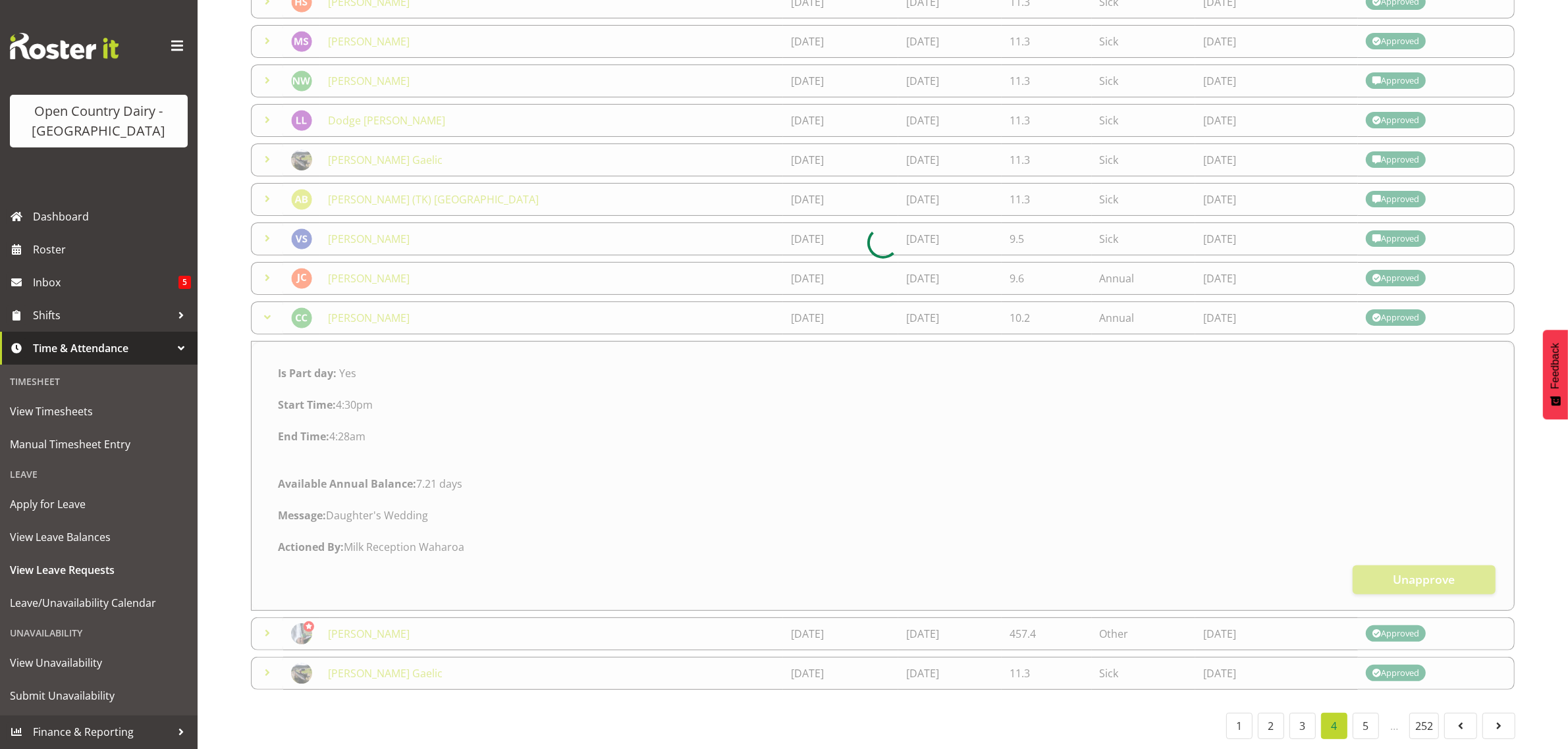
scroll to position [86, 0]
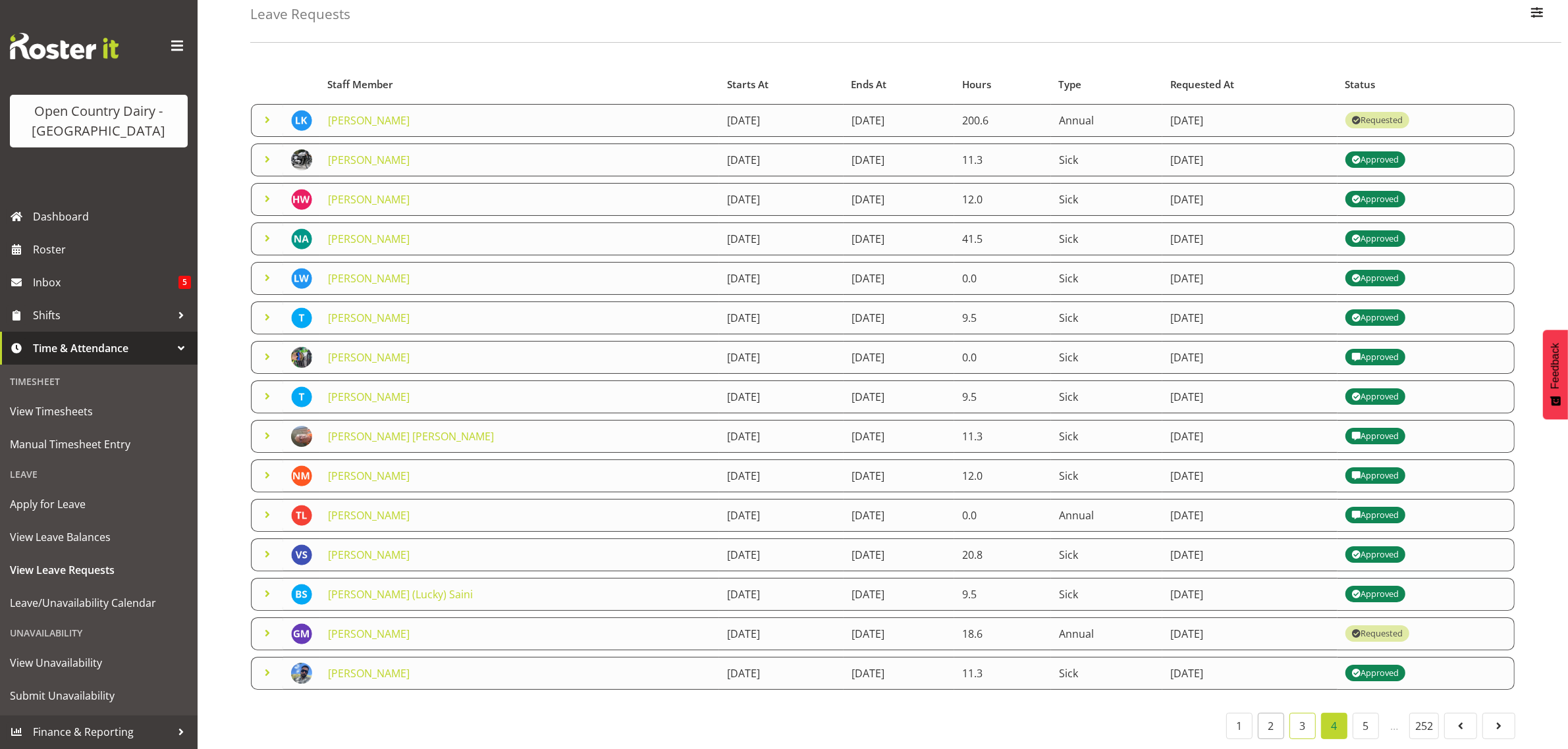
click at [1295, 713] on link "3" at bounding box center [1303, 726] width 26 height 26
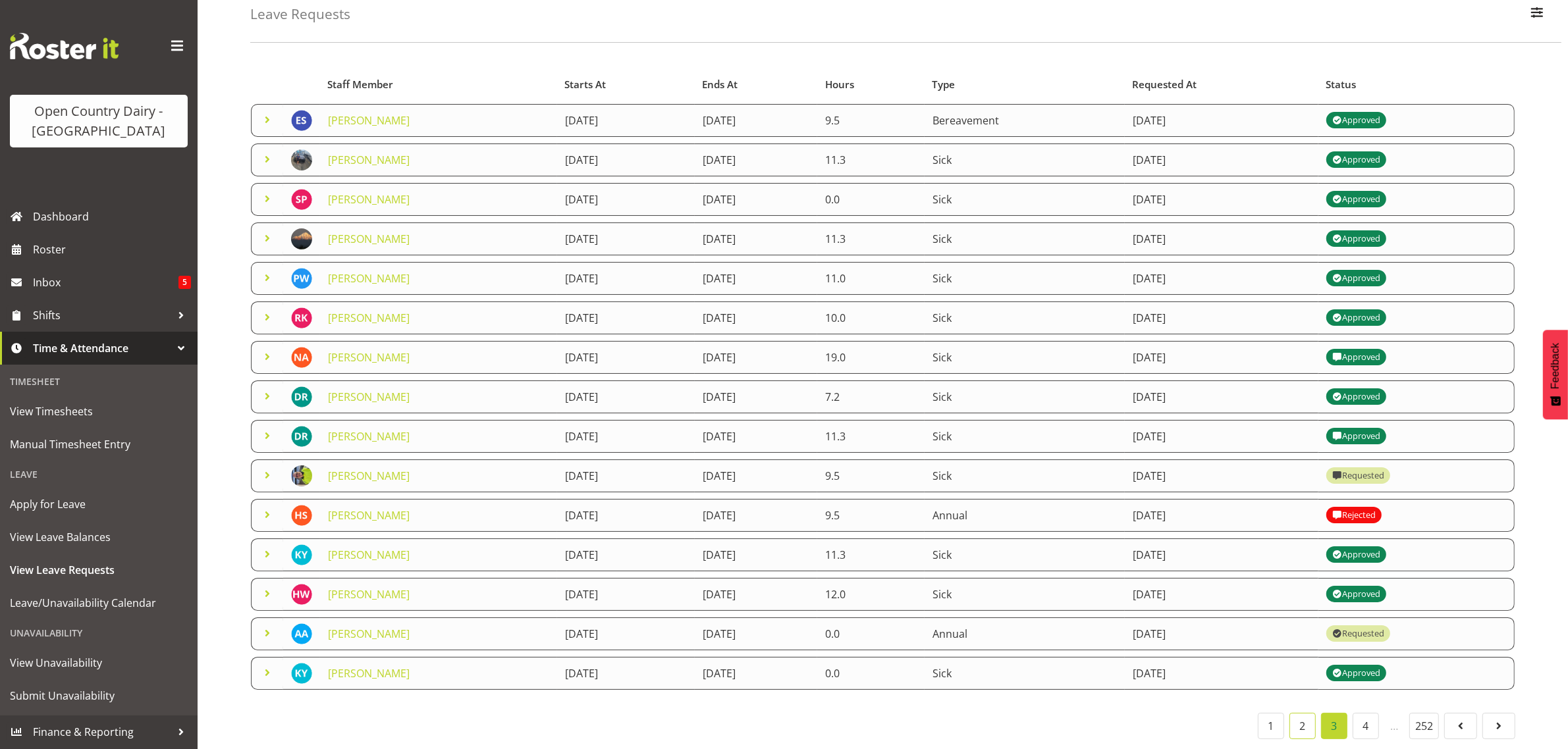
click at [1298, 713] on link "2" at bounding box center [1303, 726] width 26 height 26
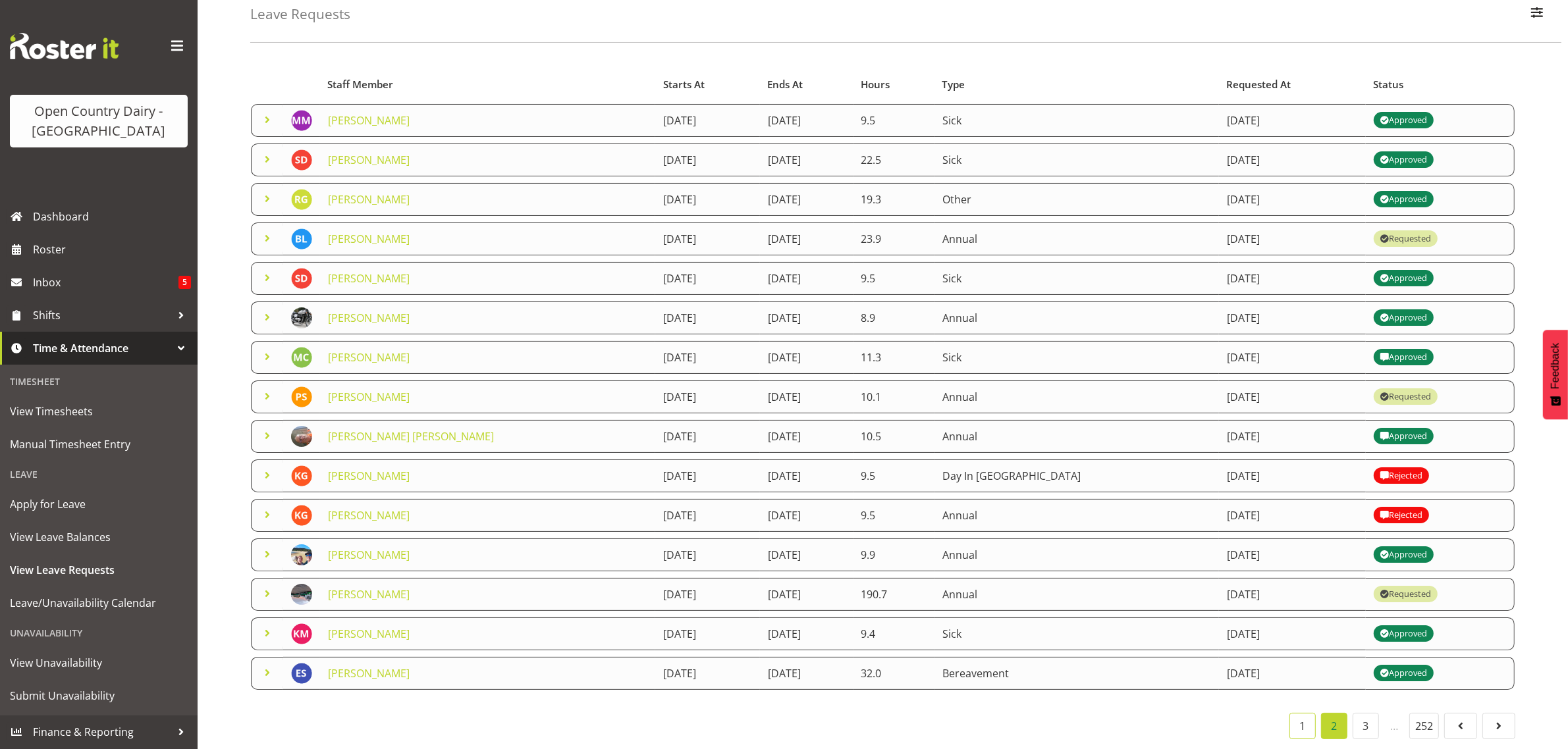
click at [1304, 713] on link "1" at bounding box center [1303, 726] width 26 height 26
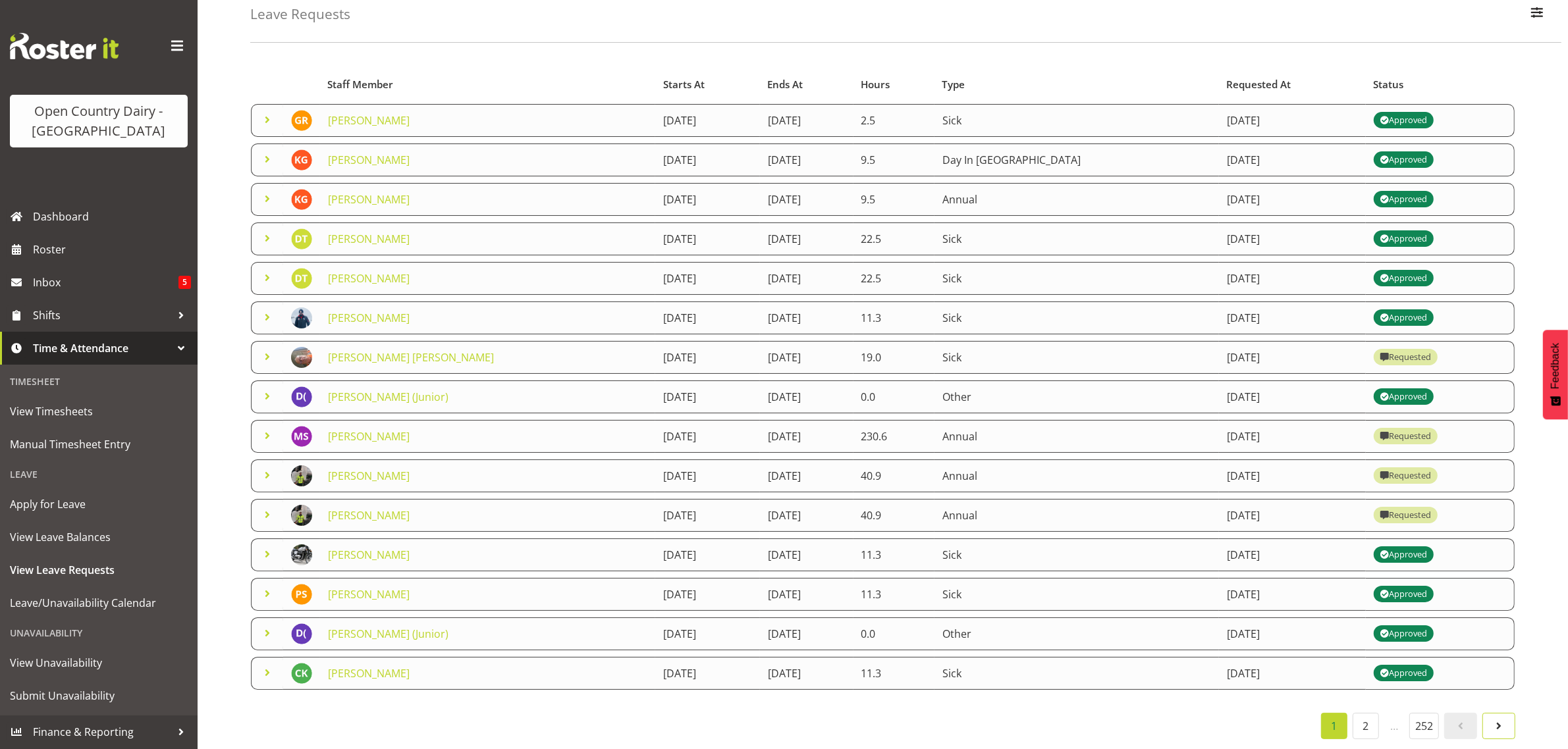
click at [1501, 718] on span at bounding box center [1498, 725] width 16 height 16
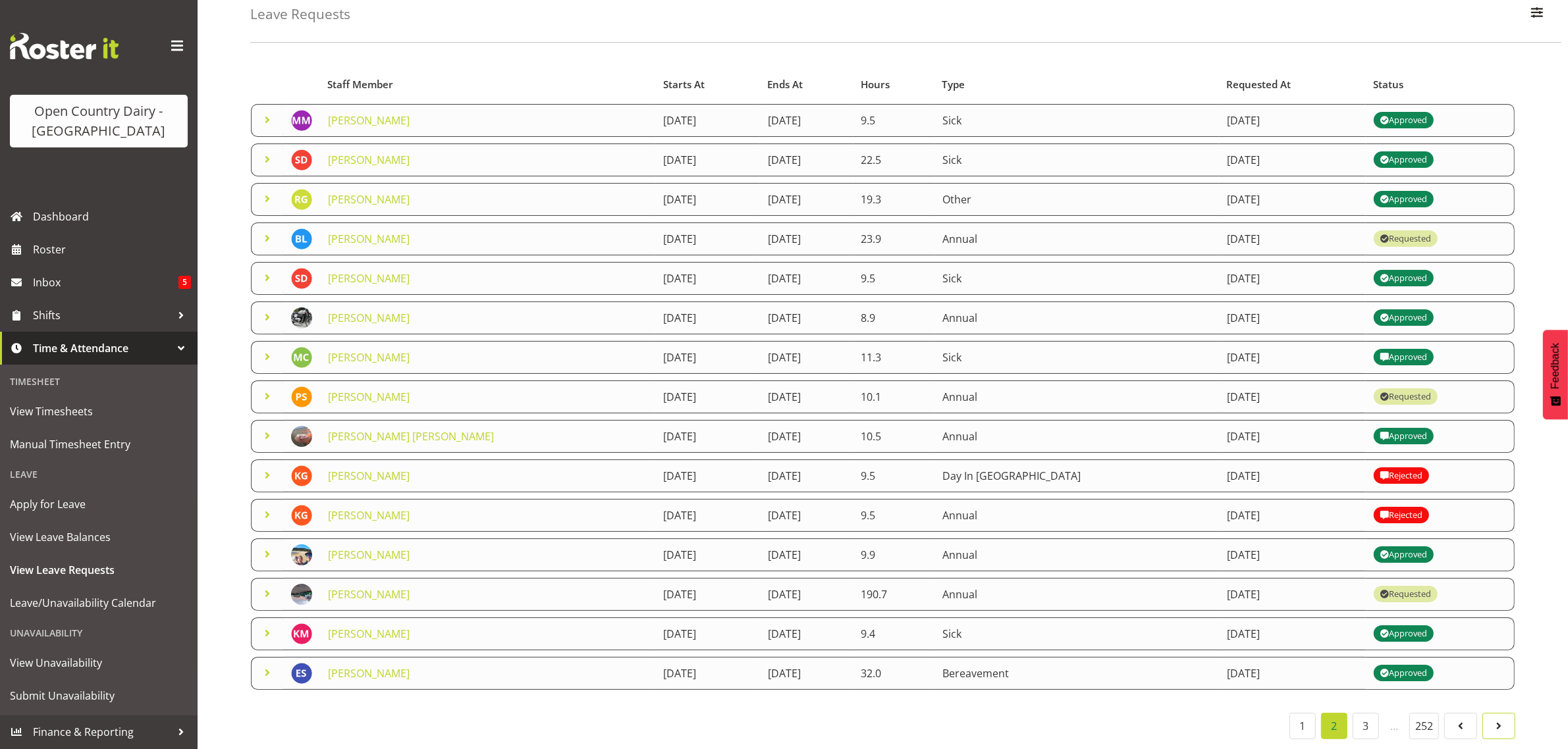
click at [1499, 718] on span at bounding box center [1498, 725] width 16 height 16
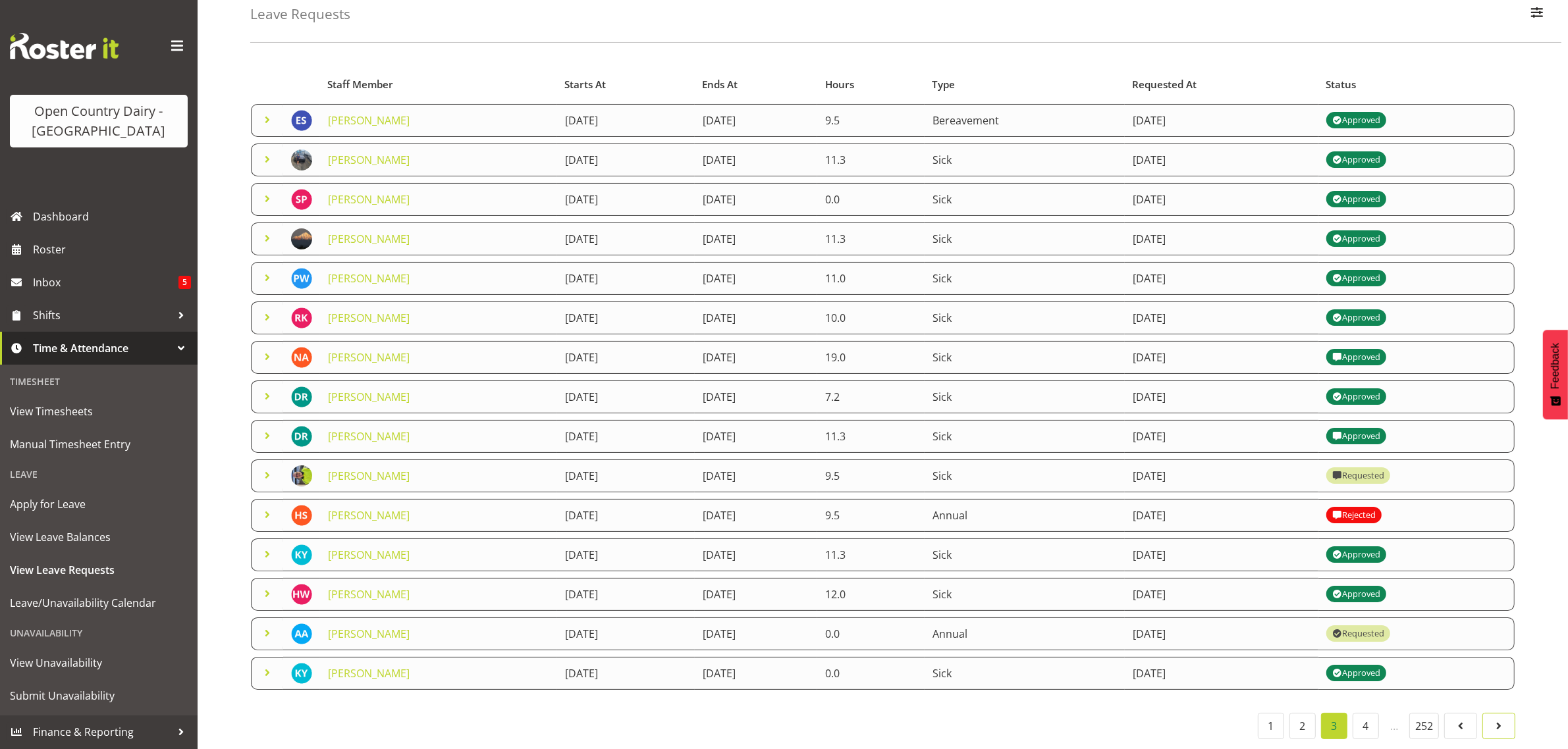
click at [1498, 718] on span at bounding box center [1498, 725] width 16 height 16
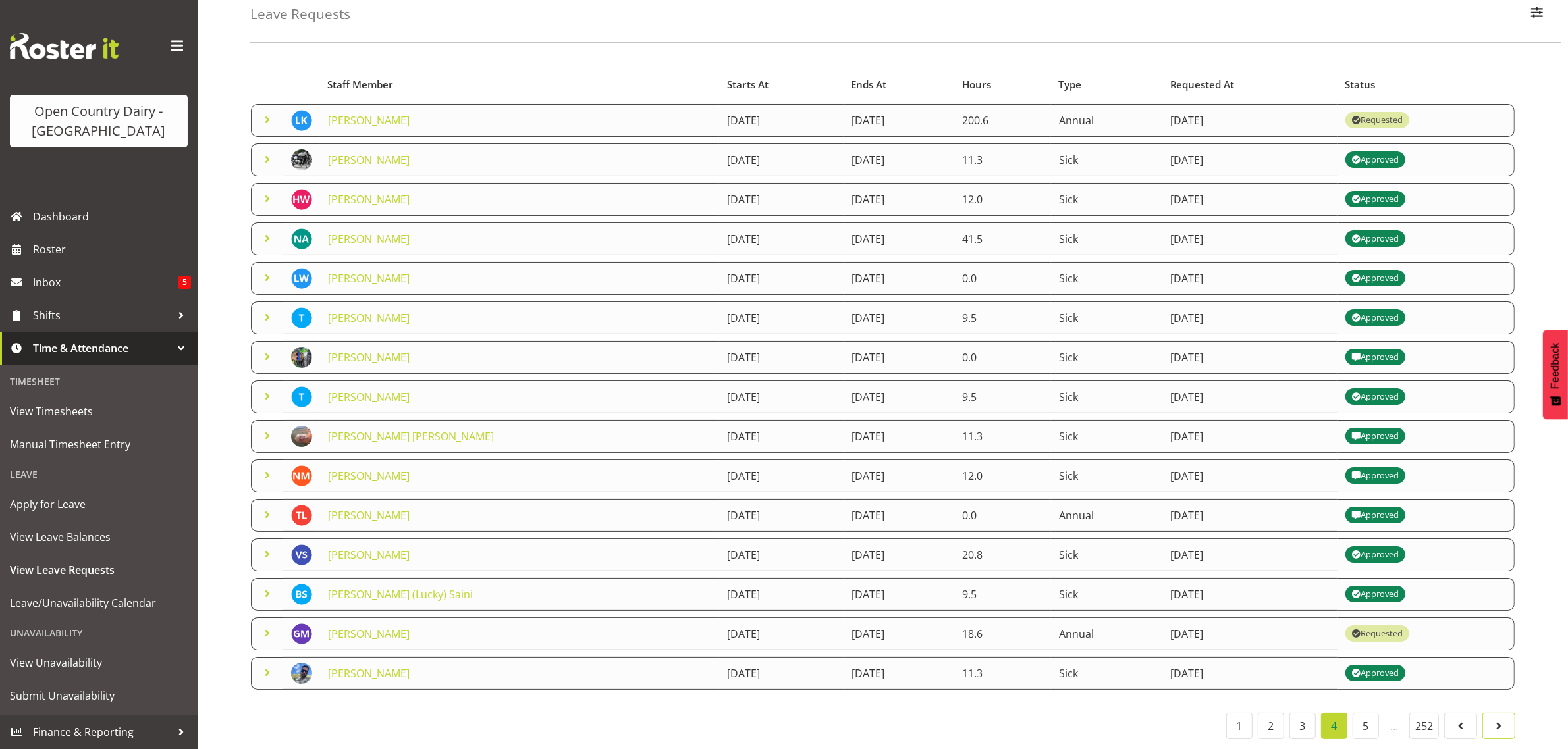
click at [1498, 718] on span at bounding box center [1498, 725] width 16 height 16
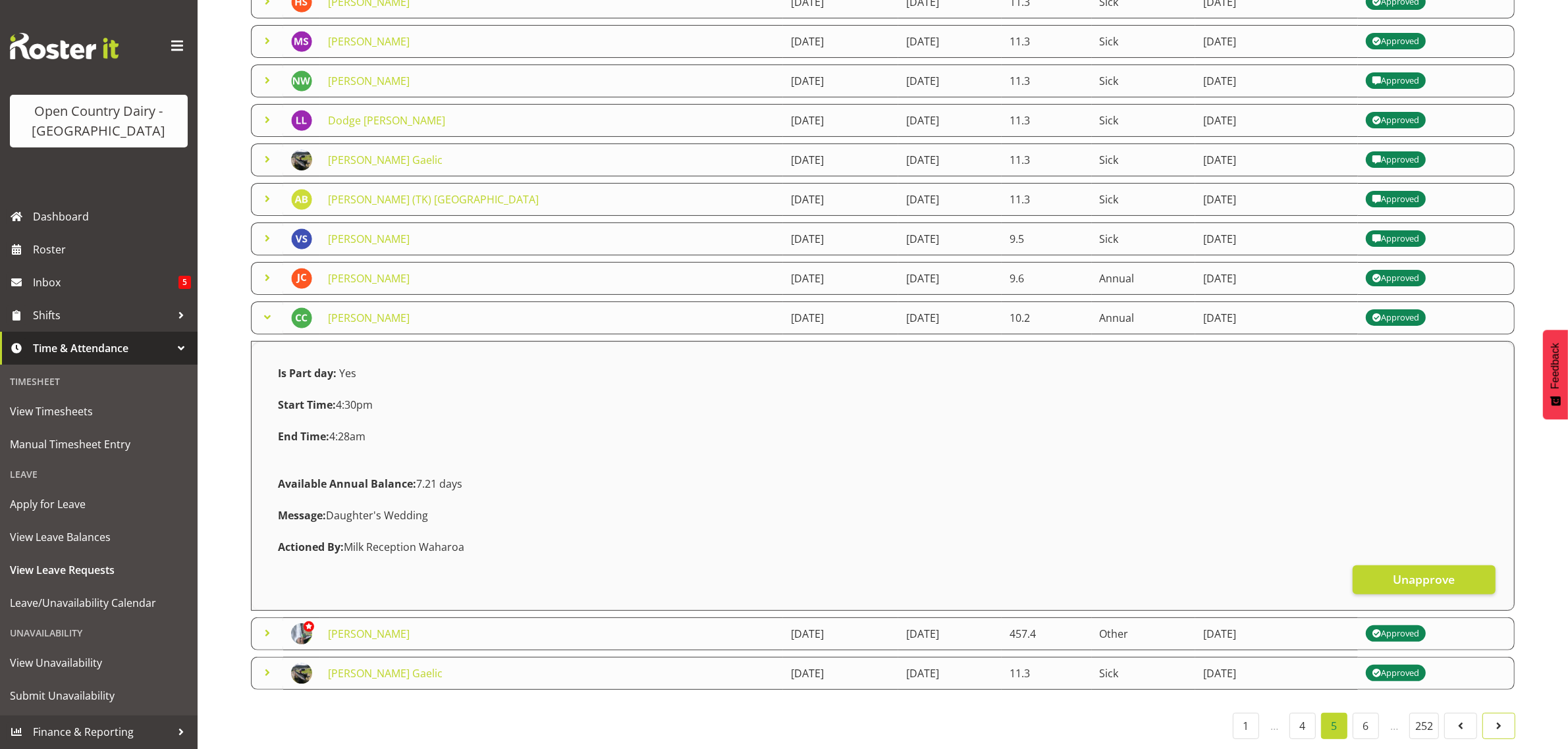
scroll to position [362, 0]
click at [1493, 718] on span at bounding box center [1498, 725] width 16 height 16
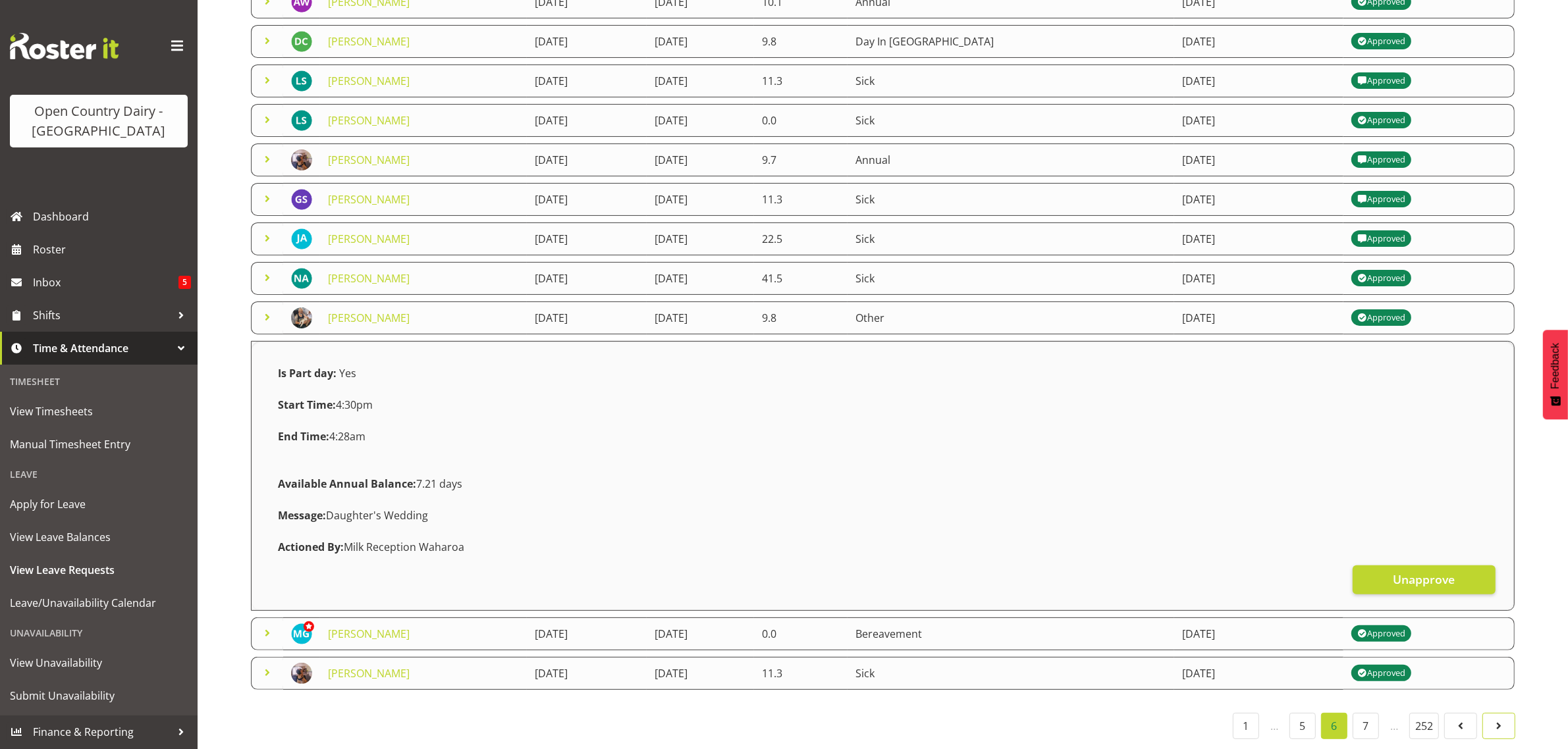
scroll to position [86, 0]
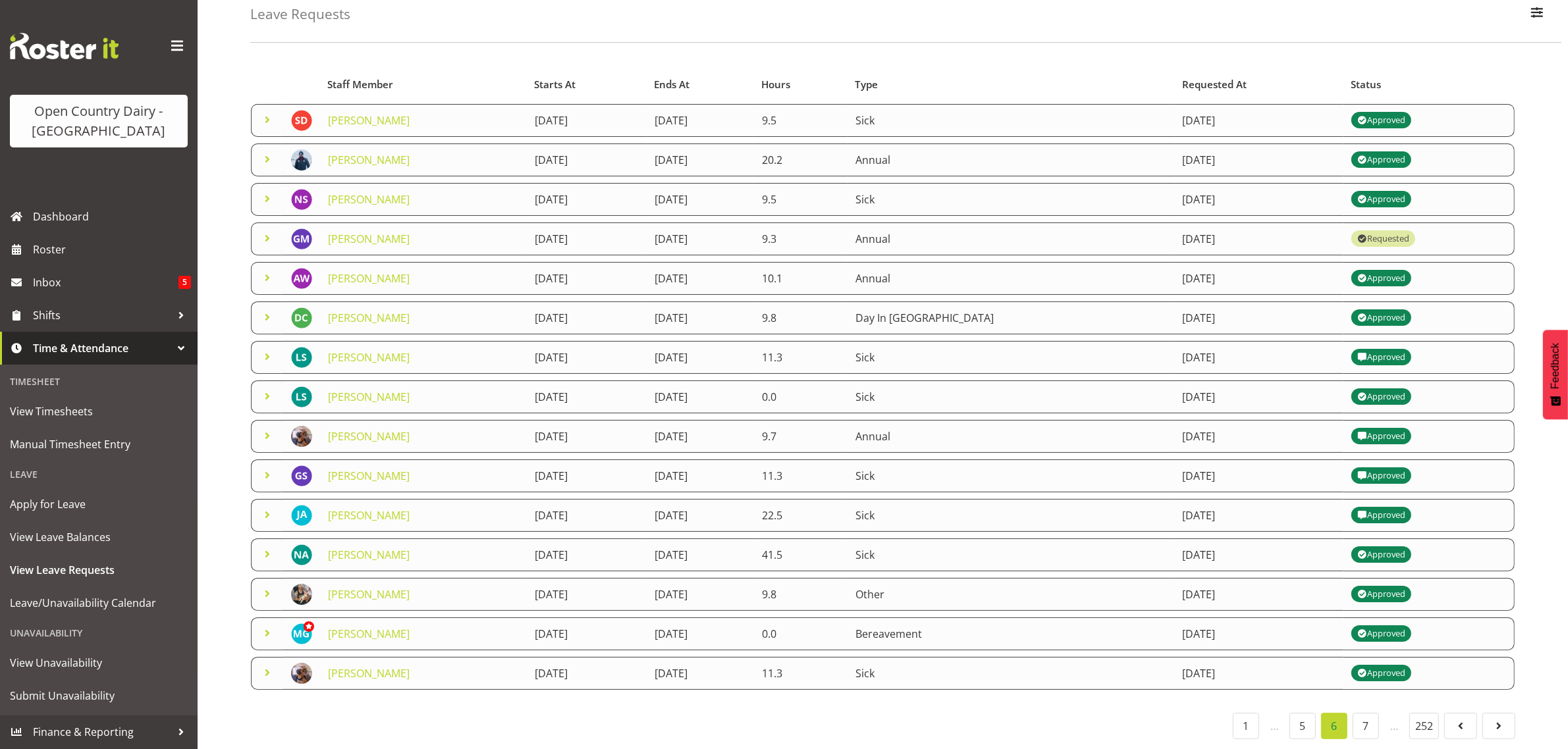
click at [267, 152] on span at bounding box center [267, 159] width 16 height 16
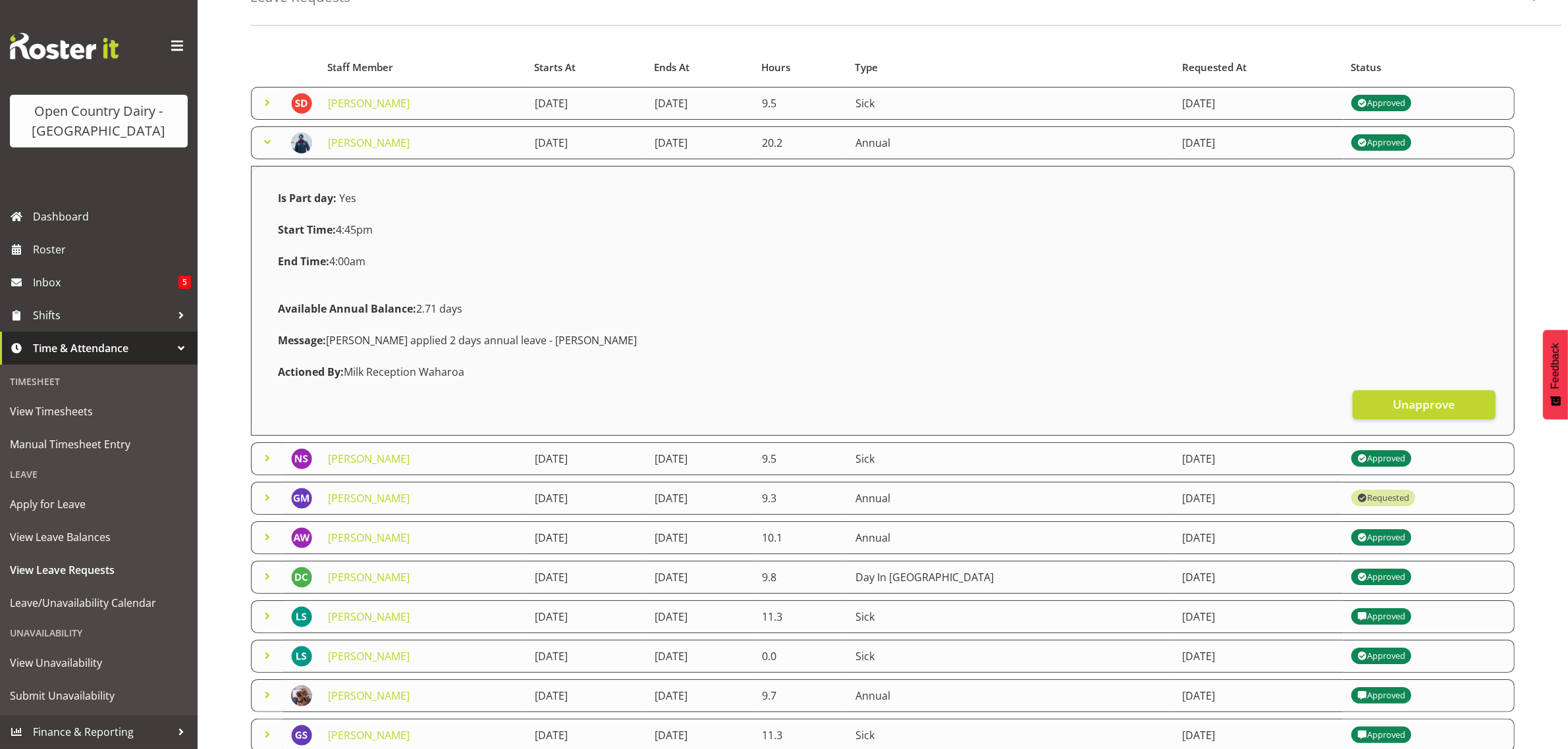
click at [239, 384] on div "Leave Requests Search Search for a particular employee Status All Approved Requ…" at bounding box center [882, 479] width 1370 height 1058
click at [267, 141] on span at bounding box center [267, 141] width 16 height 16
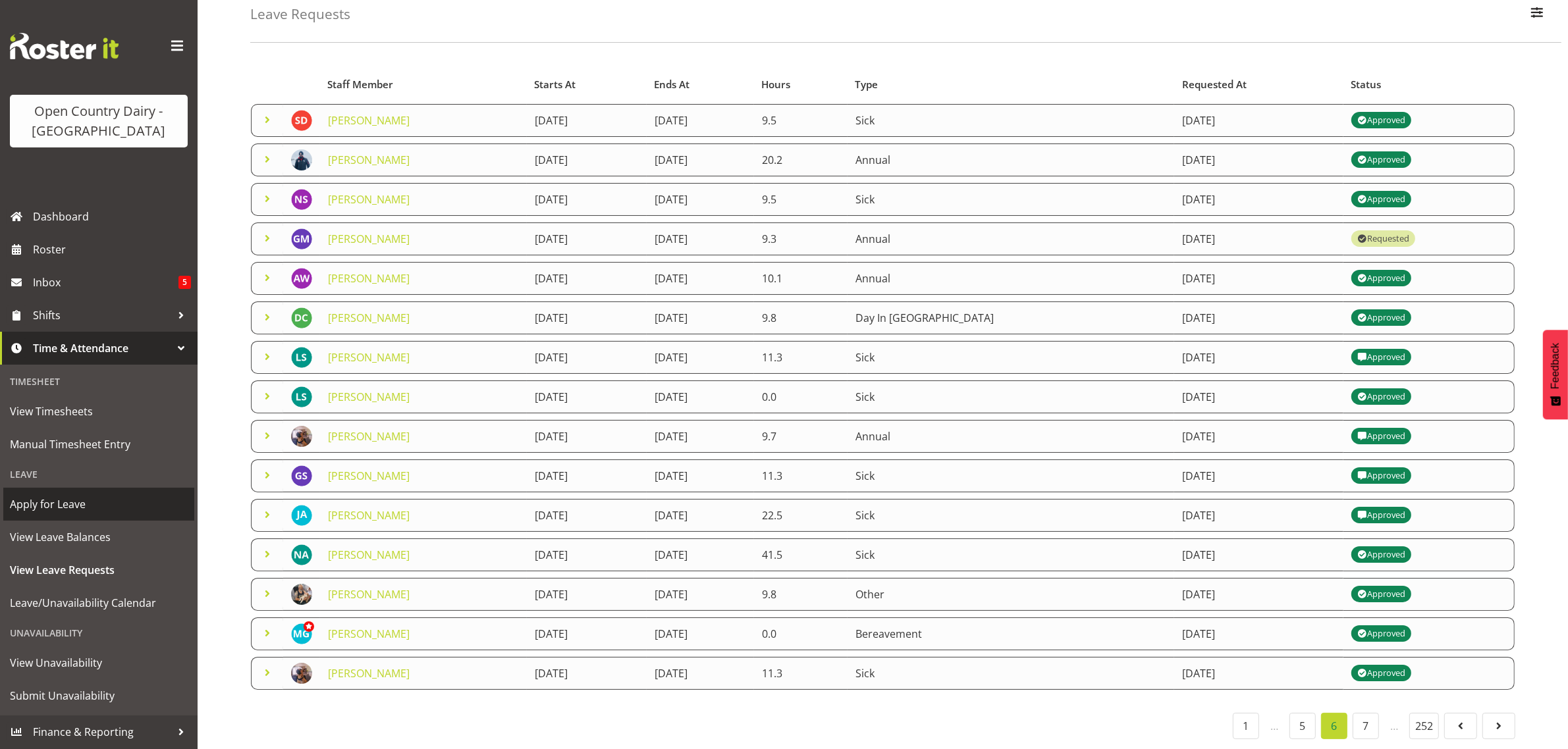
click at [59, 505] on span "Apply for Leave" at bounding box center [98, 504] width 177 height 20
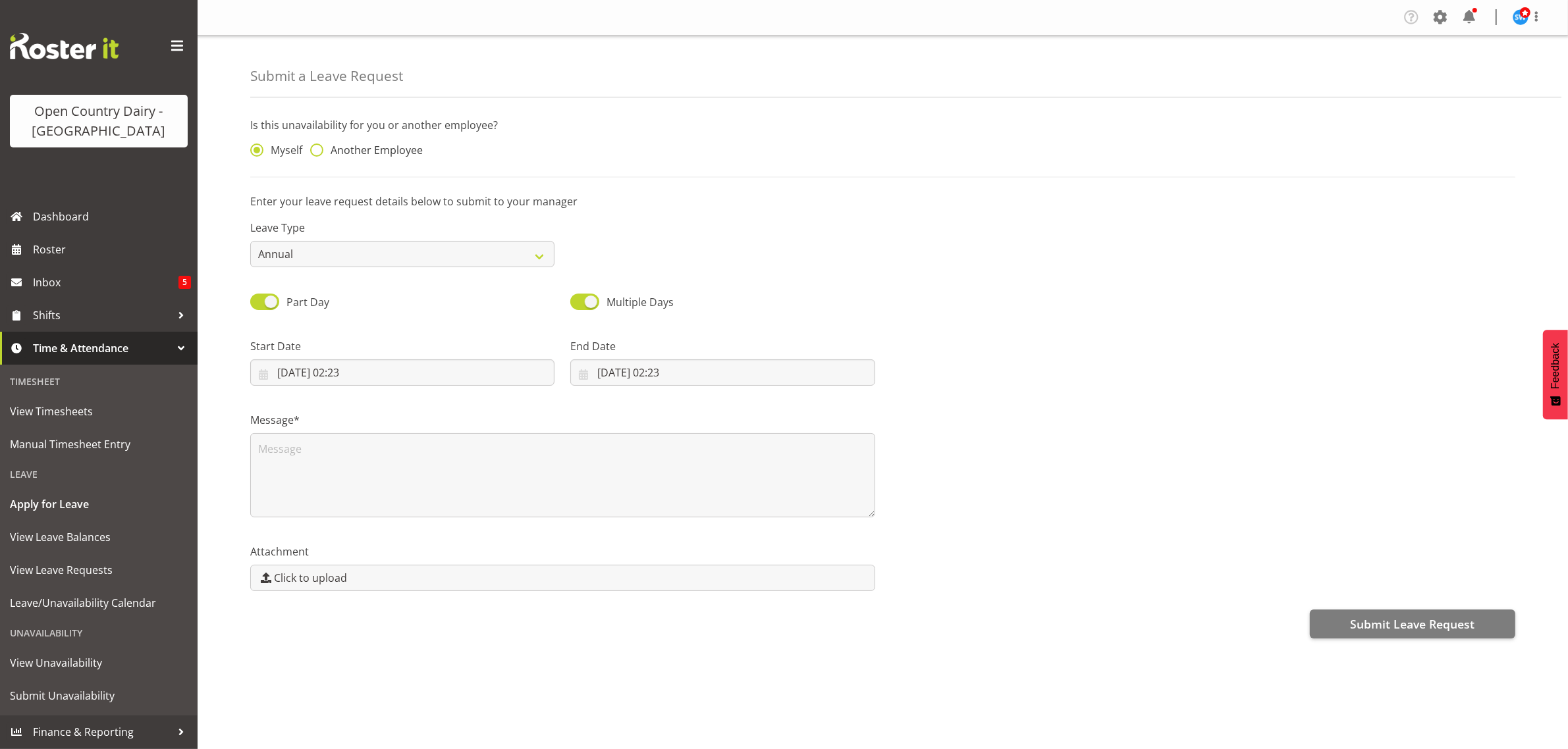
click at [317, 152] on span at bounding box center [317, 150] width 13 height 13
click at [317, 152] on input "Another Employee" at bounding box center [314, 150] width 8 height 8
radio input "true"
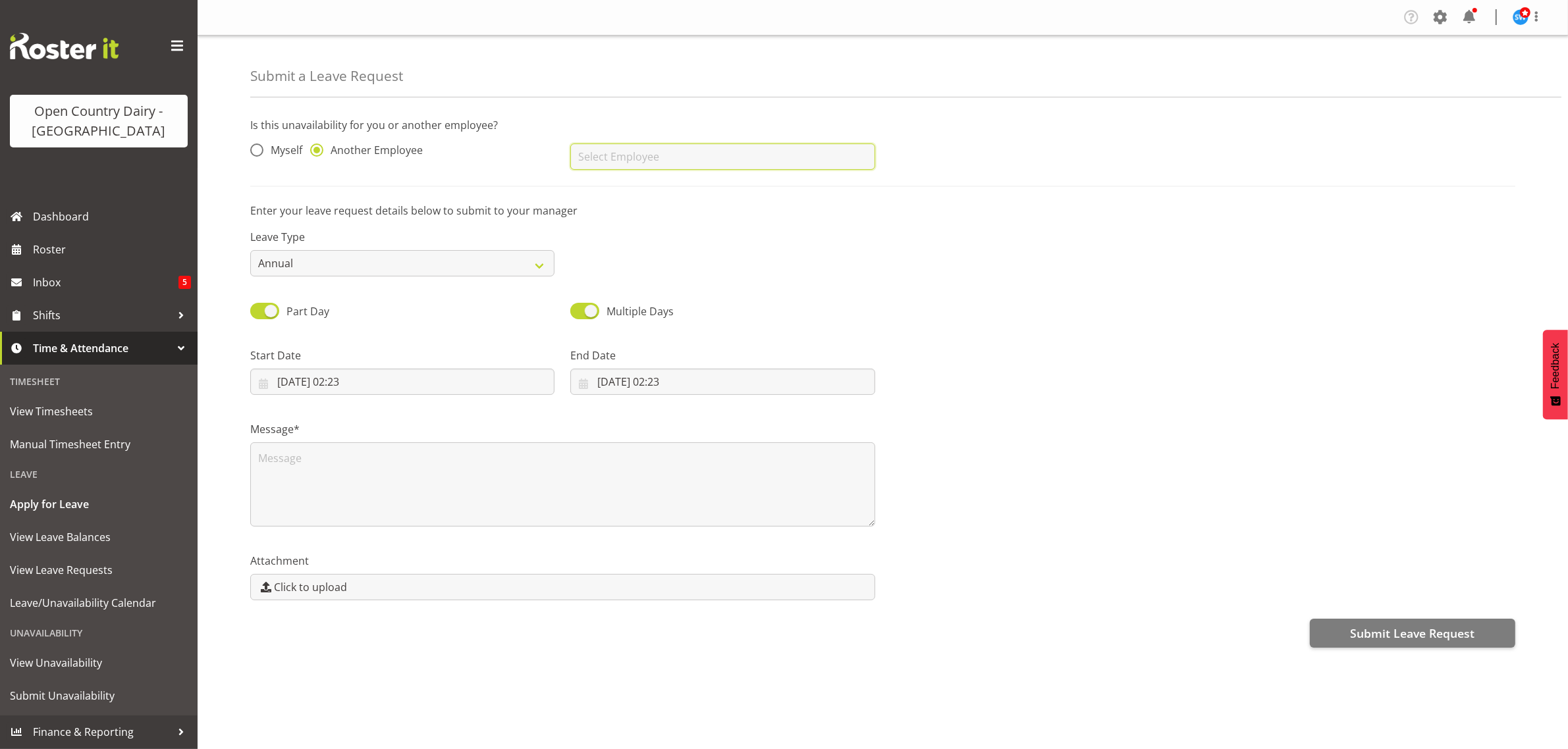
click at [614, 152] on input "text" at bounding box center [722, 157] width 304 height 26
click at [596, 224] on link "Tom Gaelic" at bounding box center [722, 213] width 304 height 24
type input "Tom Gaelic"
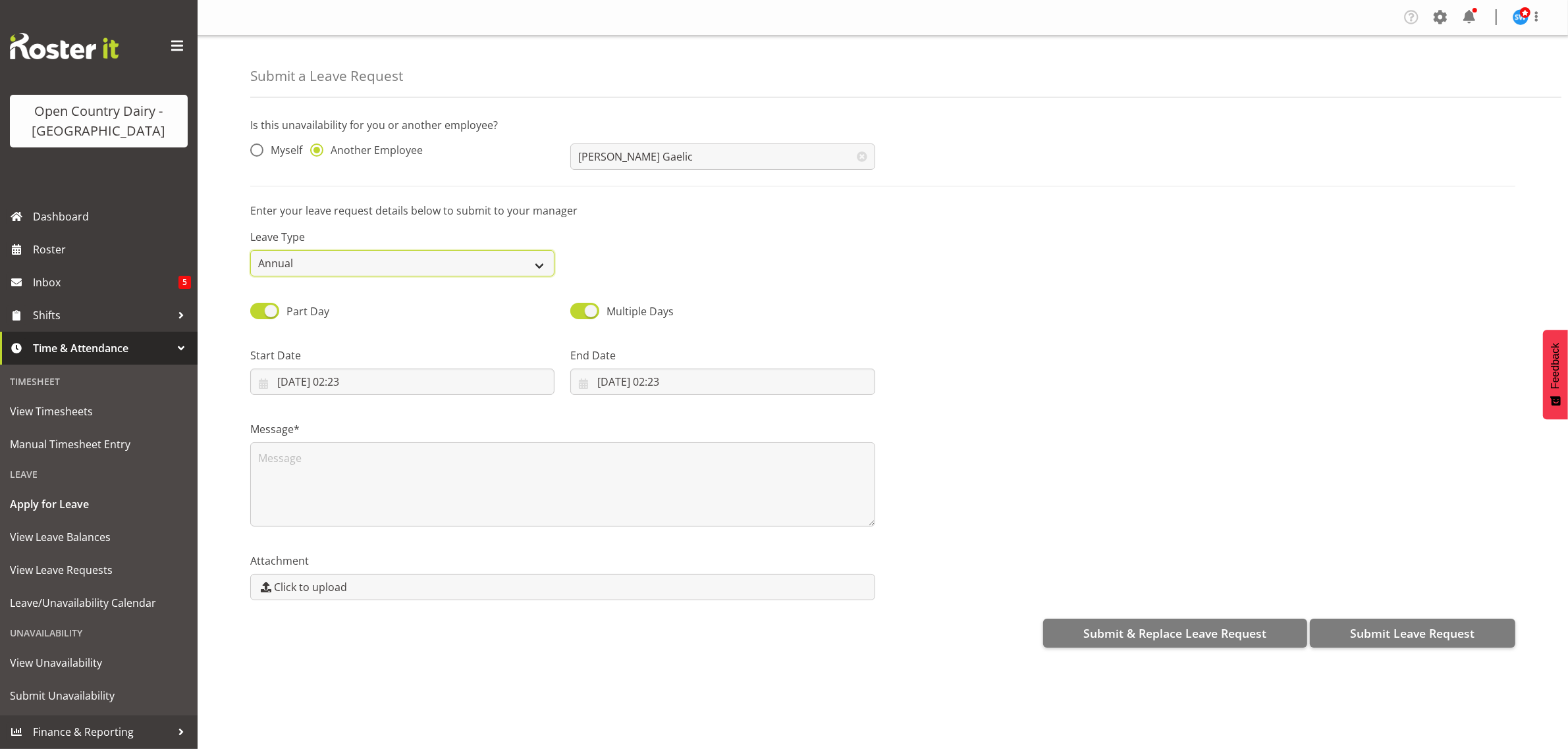
click at [538, 268] on select "Annual Sick Leave Without Pay Bereavement Domestic Violence Parental Jury Servi…" at bounding box center [402, 263] width 304 height 26
select select "Bereavement"
click at [250, 250] on select "Annual Sick Leave Without Pay Bereavement Domestic Violence Parental Jury Servi…" at bounding box center [402, 263] width 304 height 26
click at [347, 386] on input "23/08/2025, 02:23" at bounding box center [402, 382] width 304 height 26
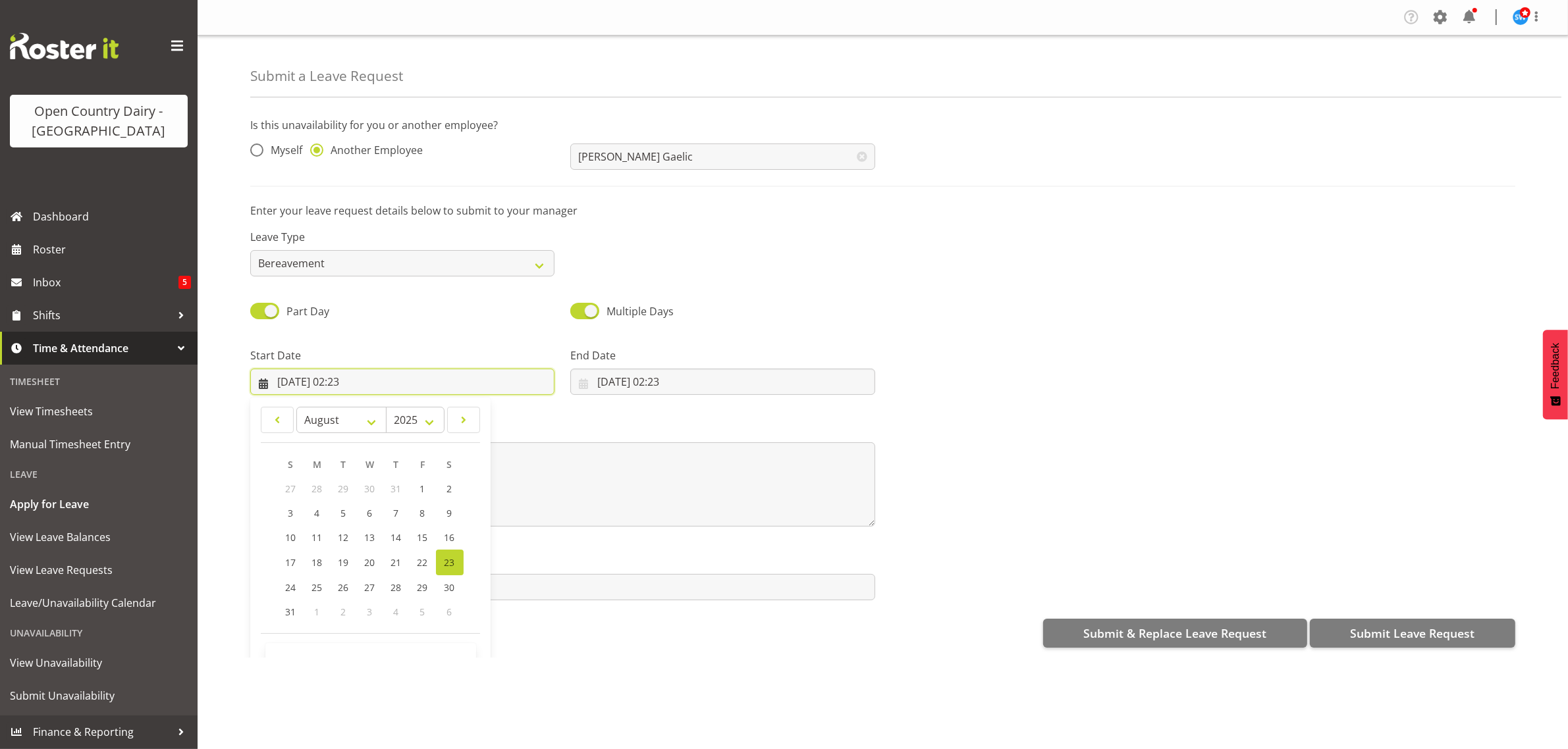
scroll to position [38, 0]
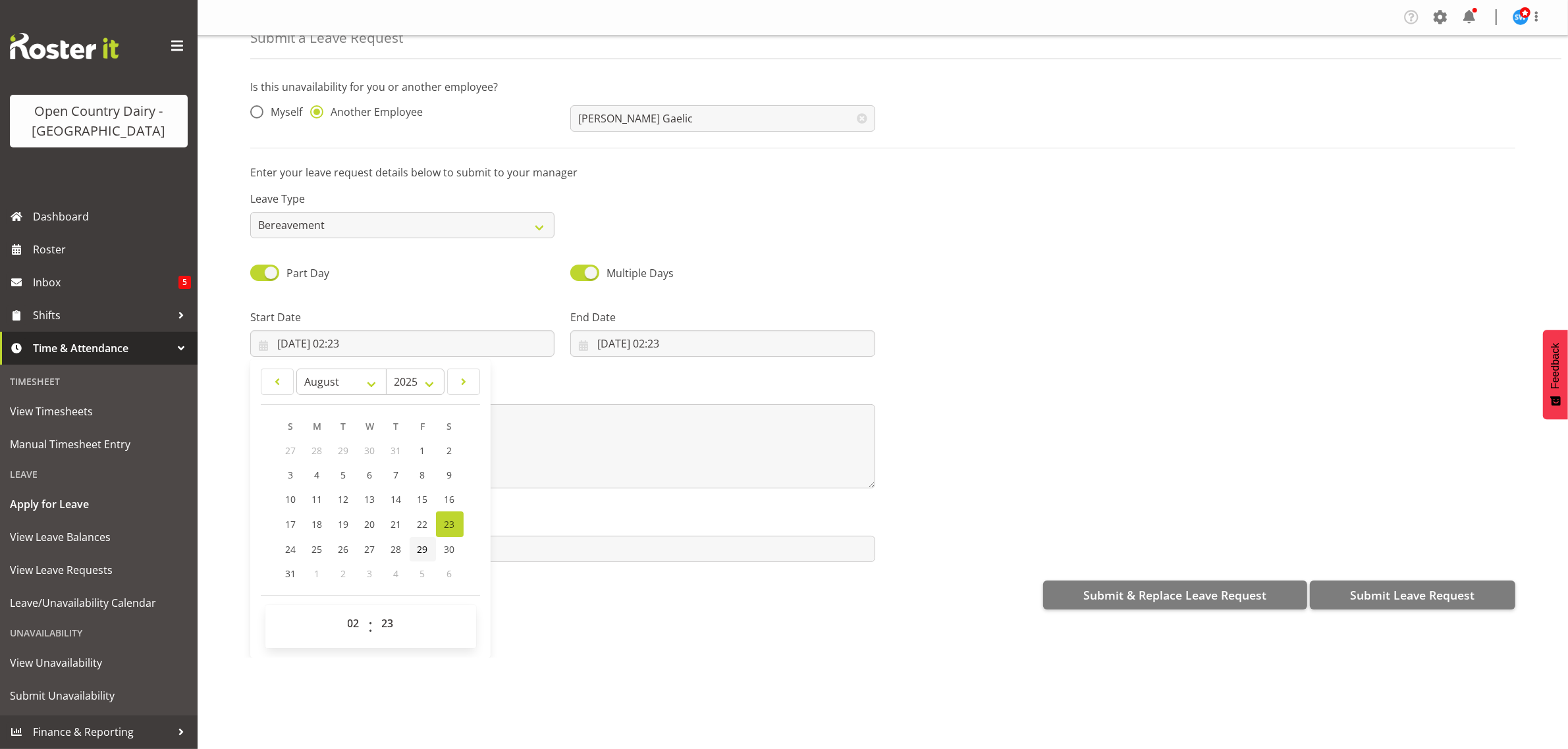
click at [422, 548] on span "29" at bounding box center [422, 549] width 10 height 12
type input "29/08/2025, 02:23"
click at [354, 624] on select "00 01 02 03 04 05 06 07 08 09 10 11 12 13 14 15 16 17 18 19 20 21 22 23" at bounding box center [355, 624] width 29 height 26
select select "6"
click at [341, 611] on select "00 01 02 03 04 05 06 07 08 09 10 11 12 13 14 15 16 17 18 19 20 21 22 23" at bounding box center [355, 624] width 29 height 26
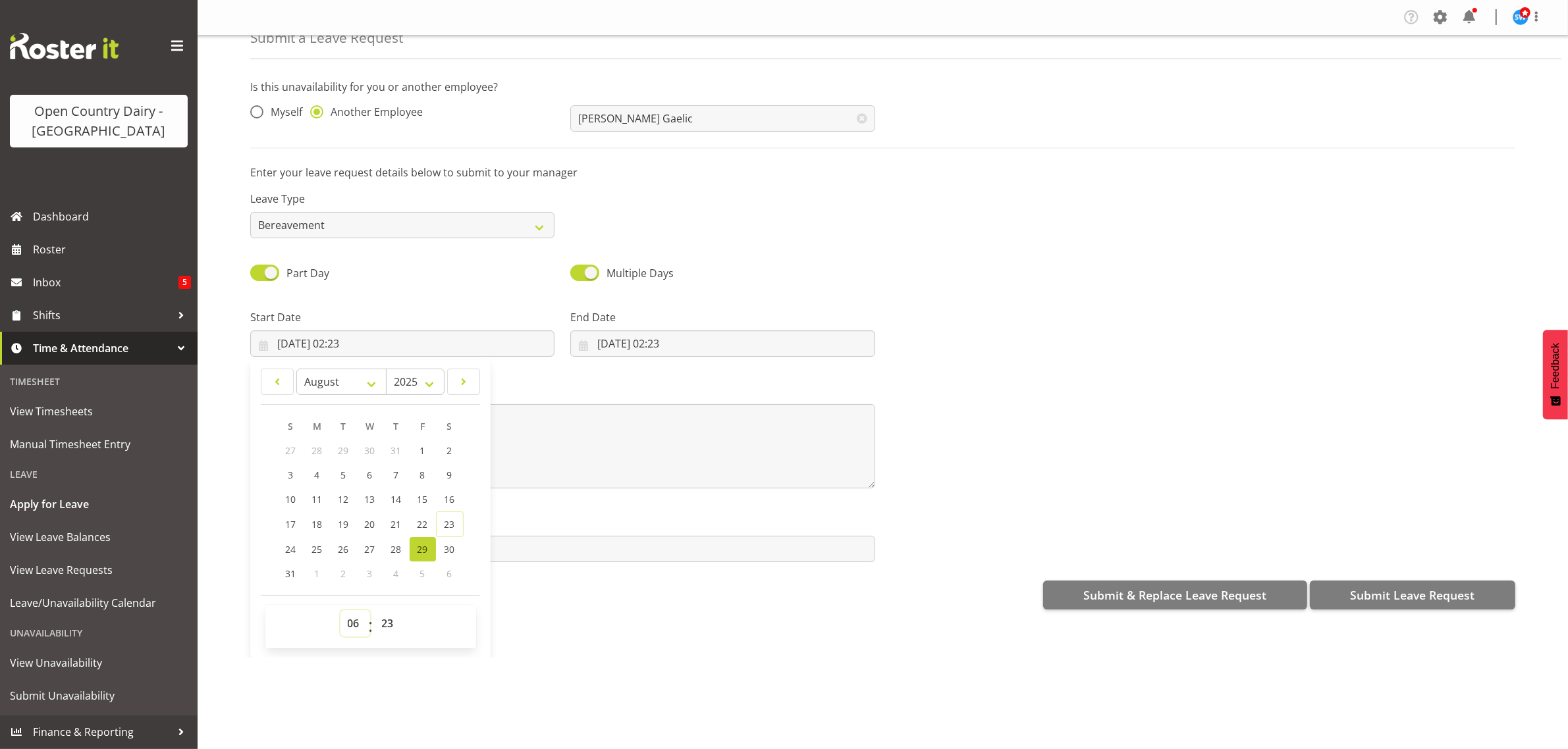
type input "29/08/2025, 06:23"
click at [387, 623] on select "00 01 02 03 04 05 06 07 08 09 10 11 12 13 14 15 16 17 18 19 20 21 22 23 24 25 2…" at bounding box center [389, 624] width 29 height 26
select select "30"
click at [375, 611] on select "00 01 02 03 04 05 06 07 08 09 10 11 12 13 14 15 16 17 18 19 20 21 22 23 24 25 2…" at bounding box center [389, 624] width 29 height 26
type input "29/08/2025, 06:30"
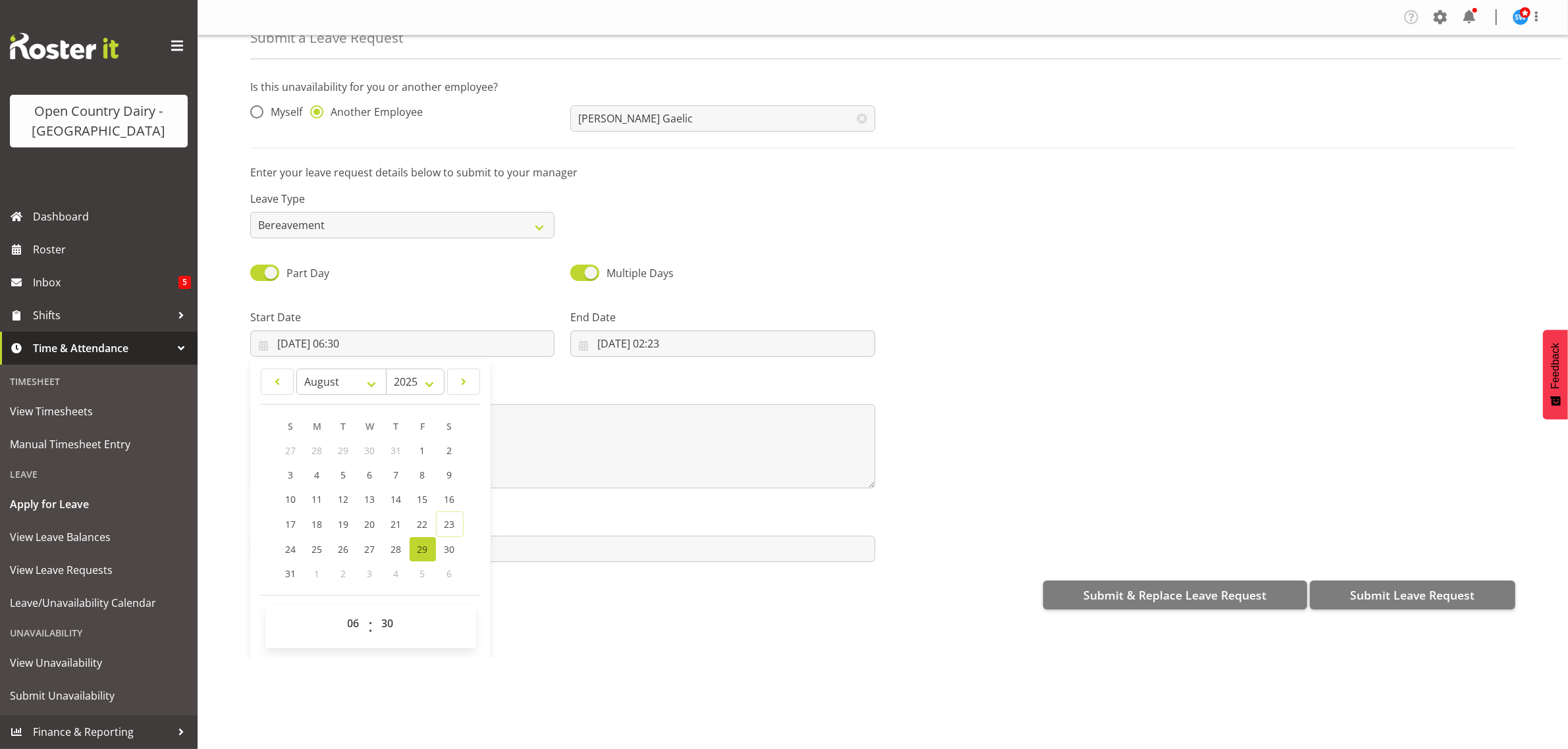
click at [521, 617] on div "Is this unavailability for you or another employee? Myself Another Employee Tom…" at bounding box center [909, 343] width 1318 height 550
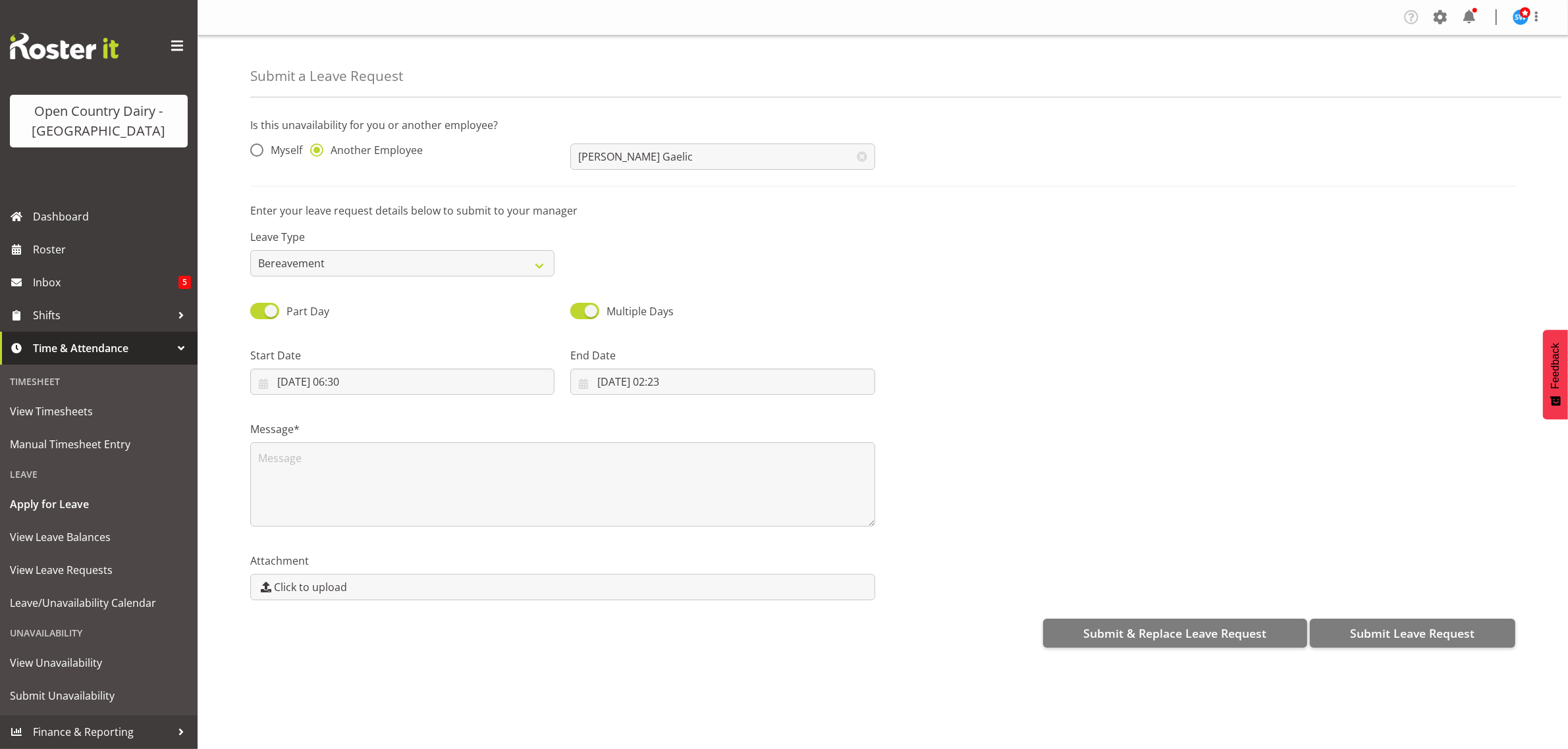
scroll to position [0, 0]
click at [620, 380] on input "23/08/2025, 02:23" at bounding box center [722, 382] width 304 height 26
click at [742, 588] on span "29" at bounding box center [742, 587] width 10 height 12
type input "29/08/2025, 02:23"
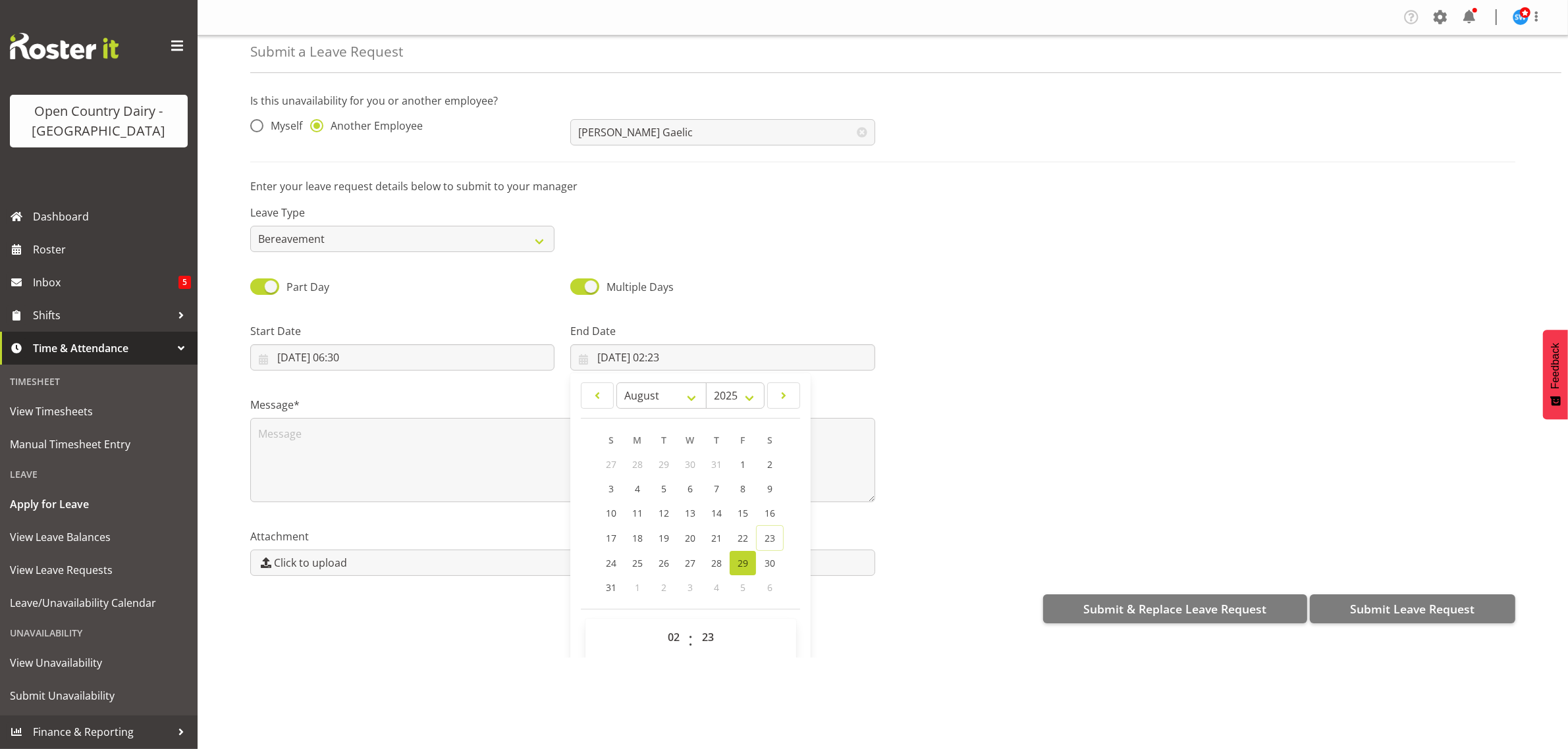
scroll to position [38, 0]
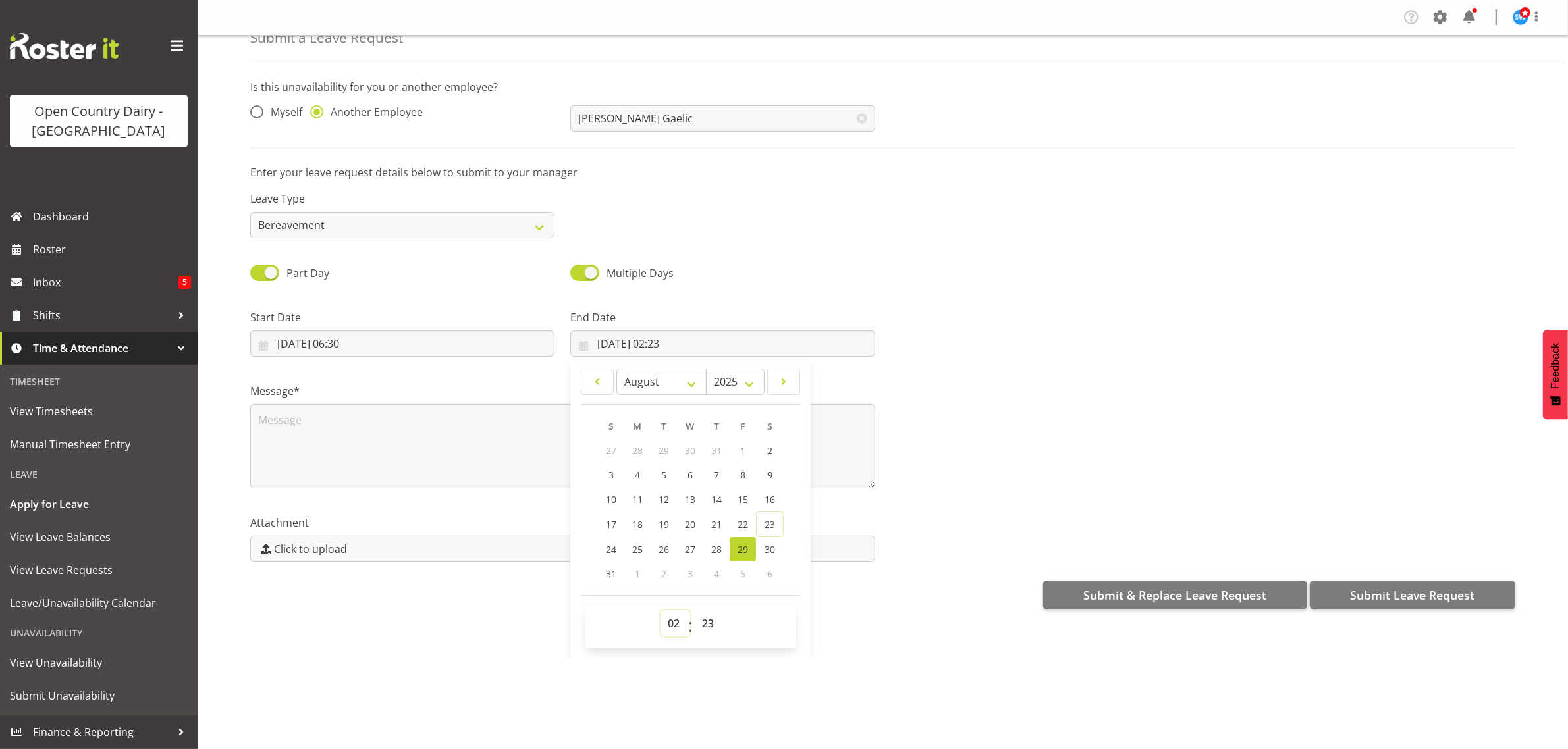
click at [679, 620] on select "00 01 02 03 04 05 06 07 08 09 10 11 12 13 14 15 16 17 18 19 20 21 22 23" at bounding box center [675, 624] width 29 height 26
select select "16"
click at [660, 611] on select "00 01 02 03 04 05 06 07 08 09 10 11 12 13 14 15 16 17 18 19 20 21 22 23" at bounding box center [675, 624] width 29 height 26
type input "29/08/2025, 16:23"
click at [706, 620] on select "00 01 02 03 04 05 06 07 08 09 10 11 12 13 14 15 16 17 18 19 20 21 22 23 24 25 2…" at bounding box center [709, 624] width 29 height 26
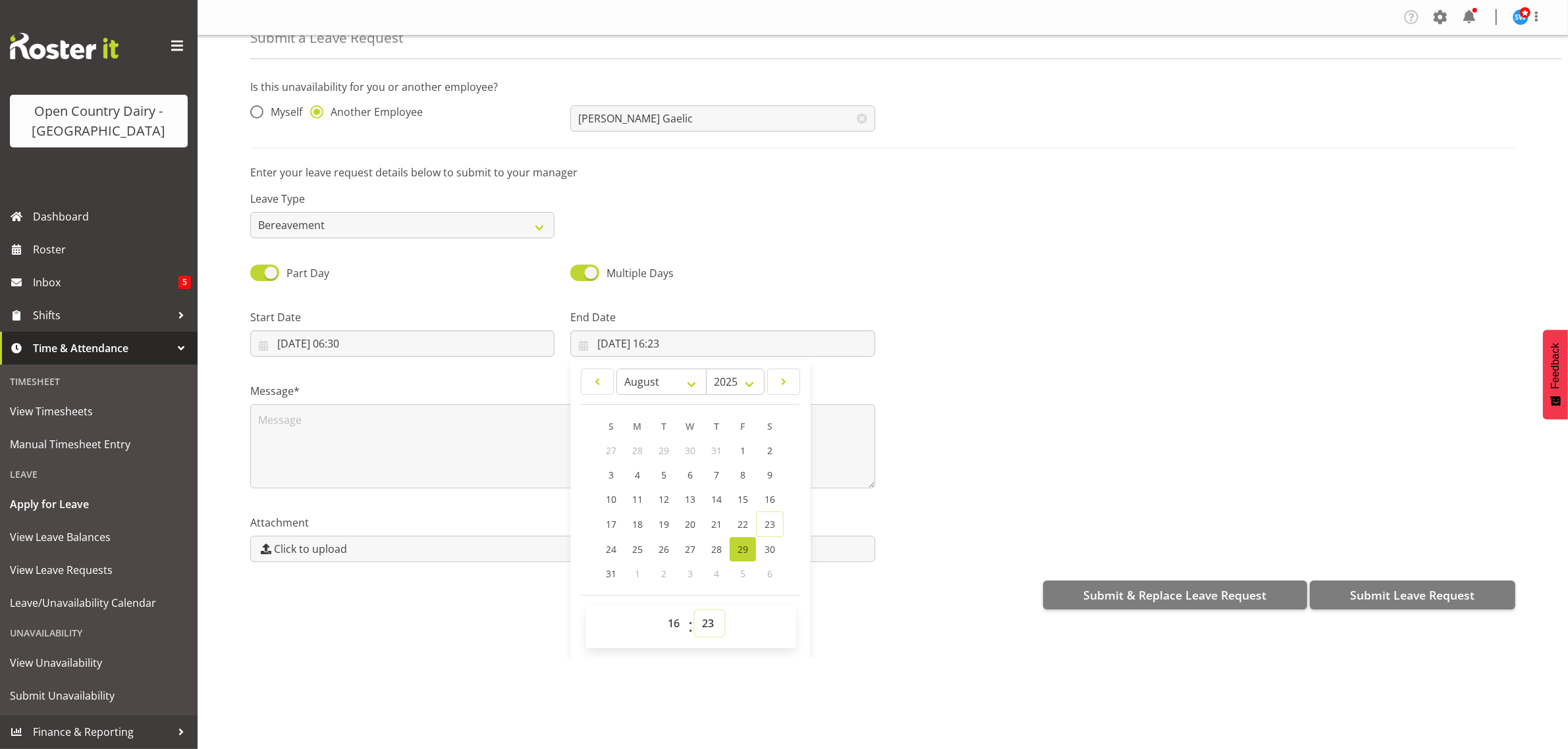
select select "0"
click at [694, 611] on select "00 01 02 03 04 05 06 07 08 09 10 11 12 13 14 15 16 17 18 19 20 21 22 23 24 25 2…" at bounding box center [709, 624] width 29 height 26
type input "29/08/2025, 16:00"
click at [843, 599] on div "Submit & Replace Leave Request Submit Leave Request" at bounding box center [882, 594] width 1265 height 32
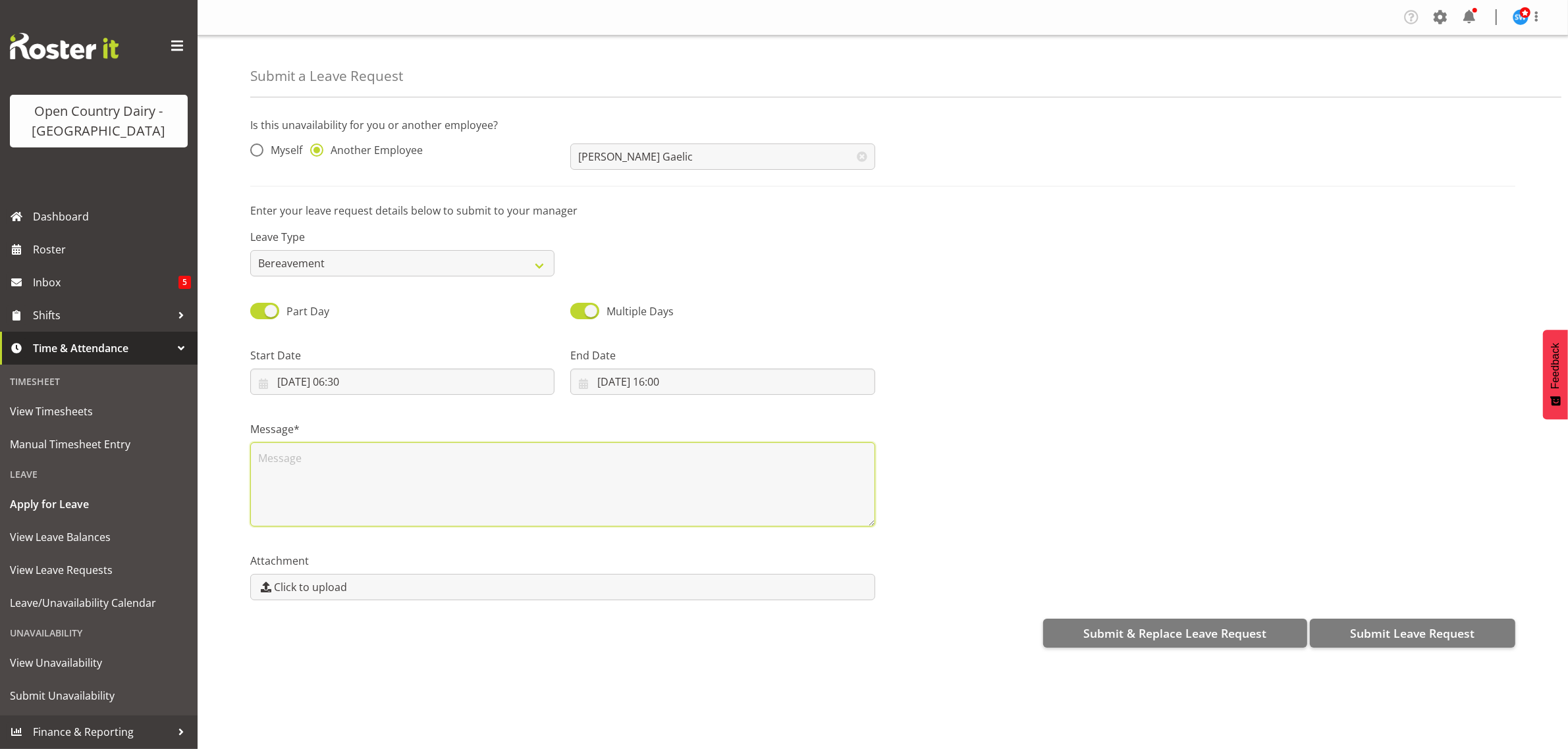
click at [272, 458] on textarea at bounding box center [562, 484] width 625 height 84
type textarea "Tom Reqwuested Bereavement Leave"
click at [1420, 633] on span "Submit Leave Request" at bounding box center [1412, 633] width 125 height 17
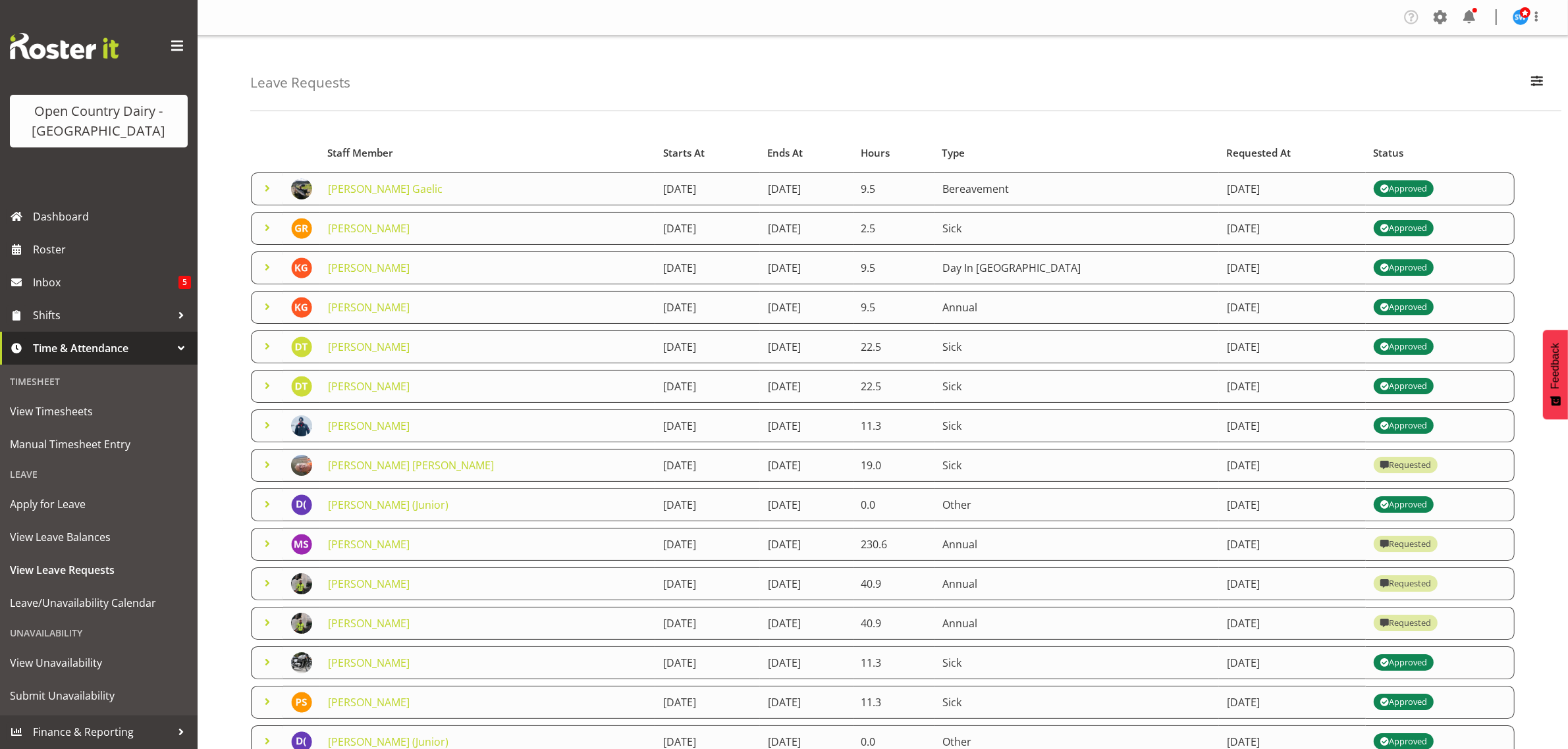
click at [968, 51] on div "Leave Requests Search Search for a particular employee Status All Approved Requ…" at bounding box center [906, 74] width 1311 height 75
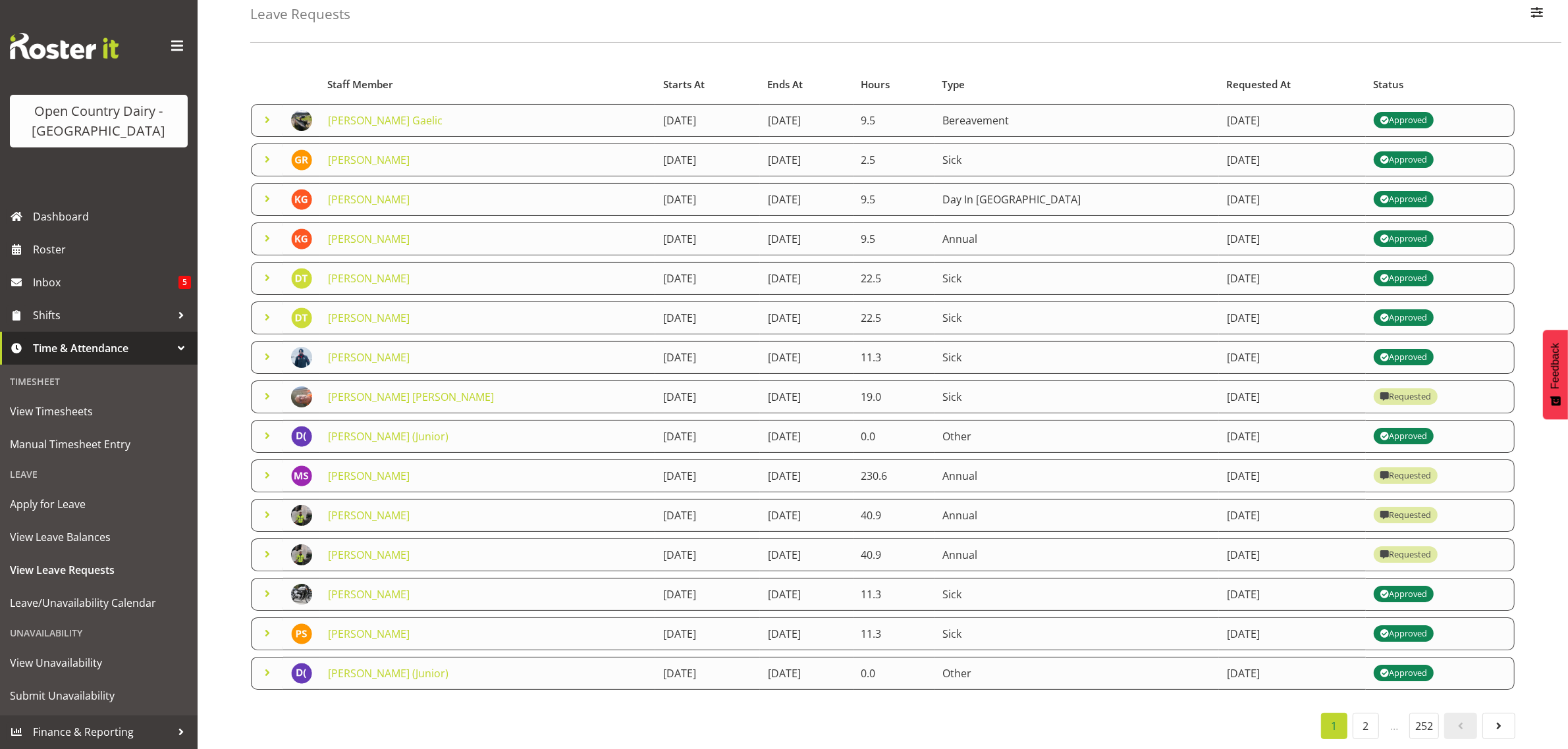
scroll to position [86, 0]
